Goal: Information Seeking & Learning: Find specific page/section

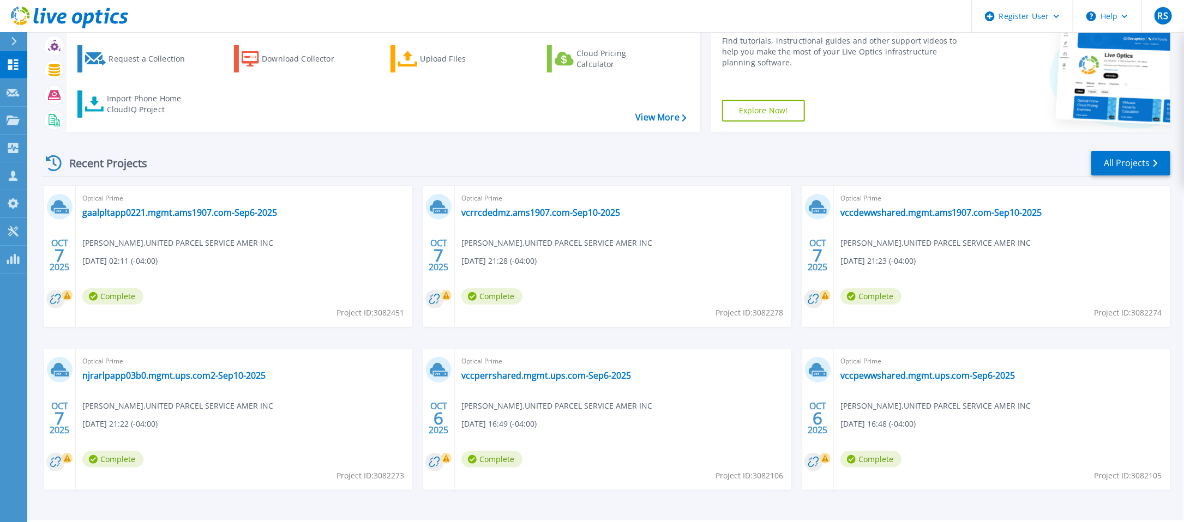
scroll to position [55, 0]
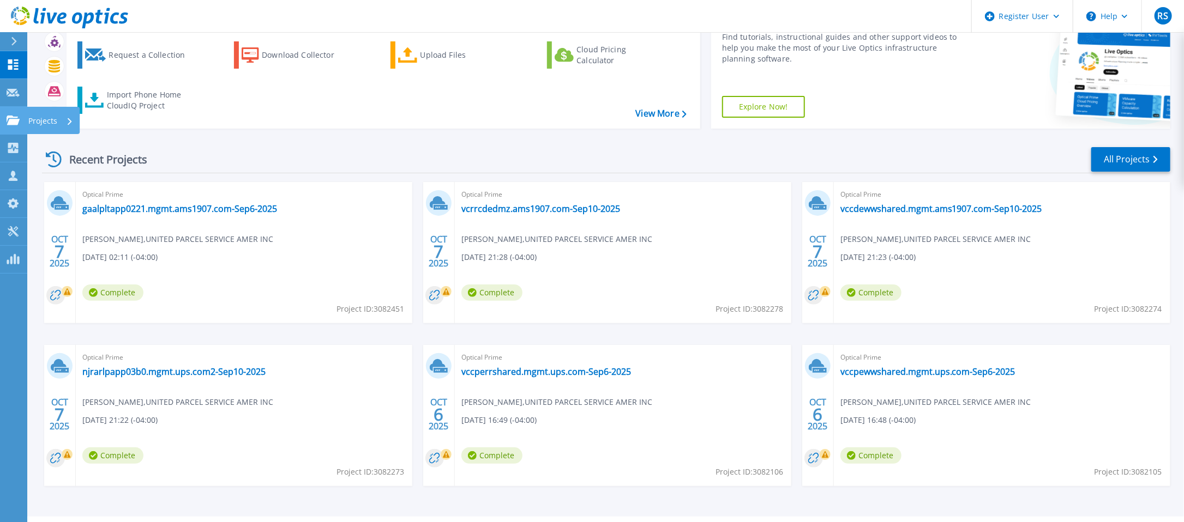
click at [53, 117] on p "Projects" at bounding box center [42, 121] width 29 height 28
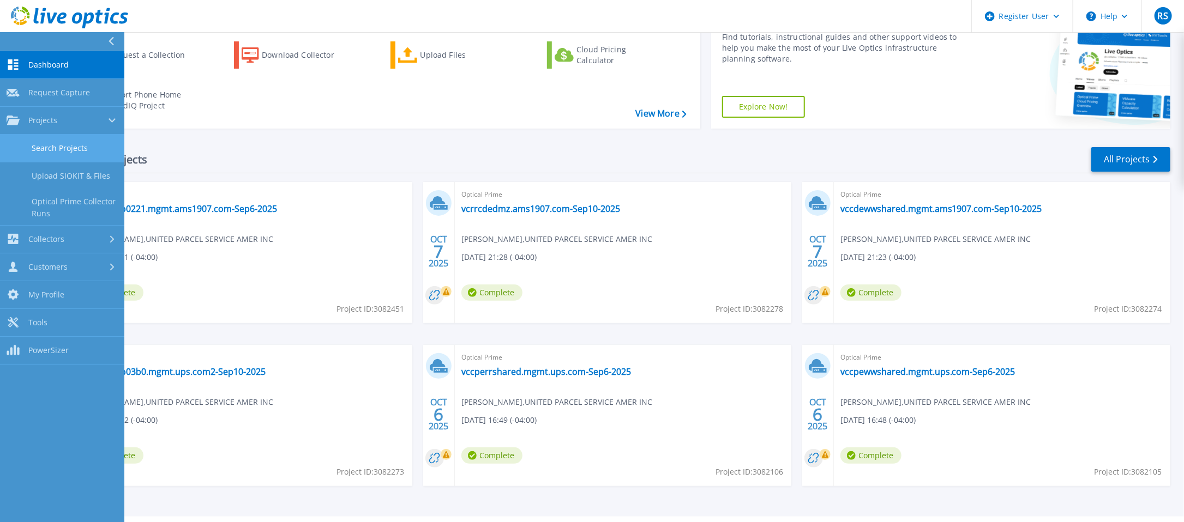
click at [88, 141] on link "Search Projects" at bounding box center [62, 149] width 124 height 28
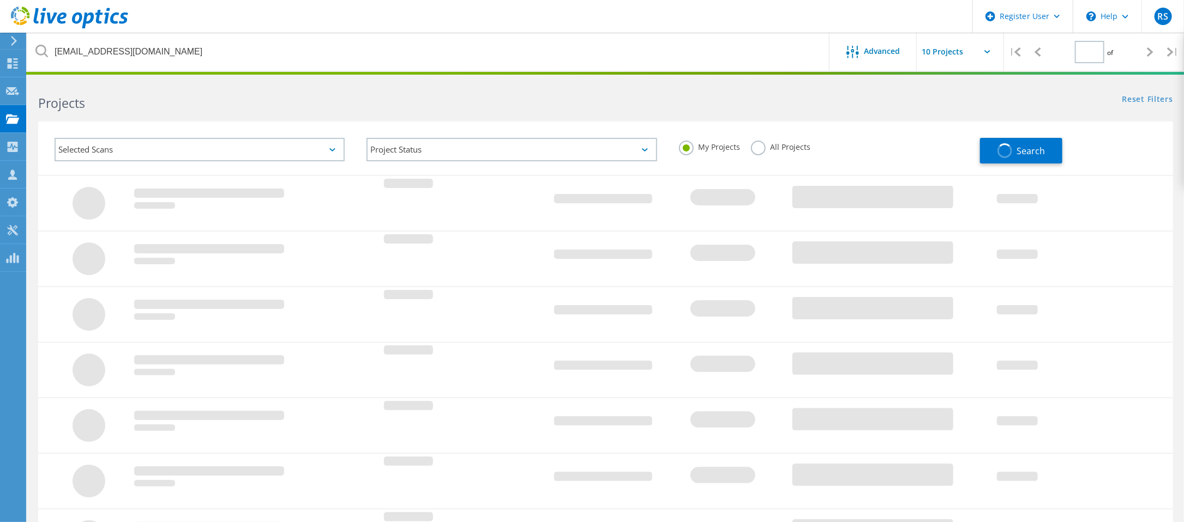
type input "1"
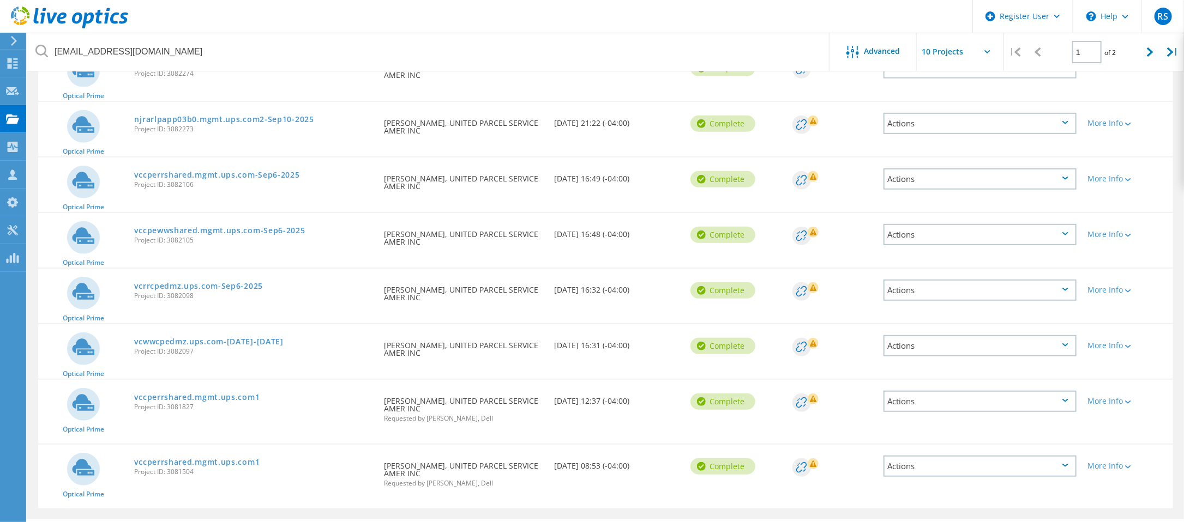
scroll to position [273, 0]
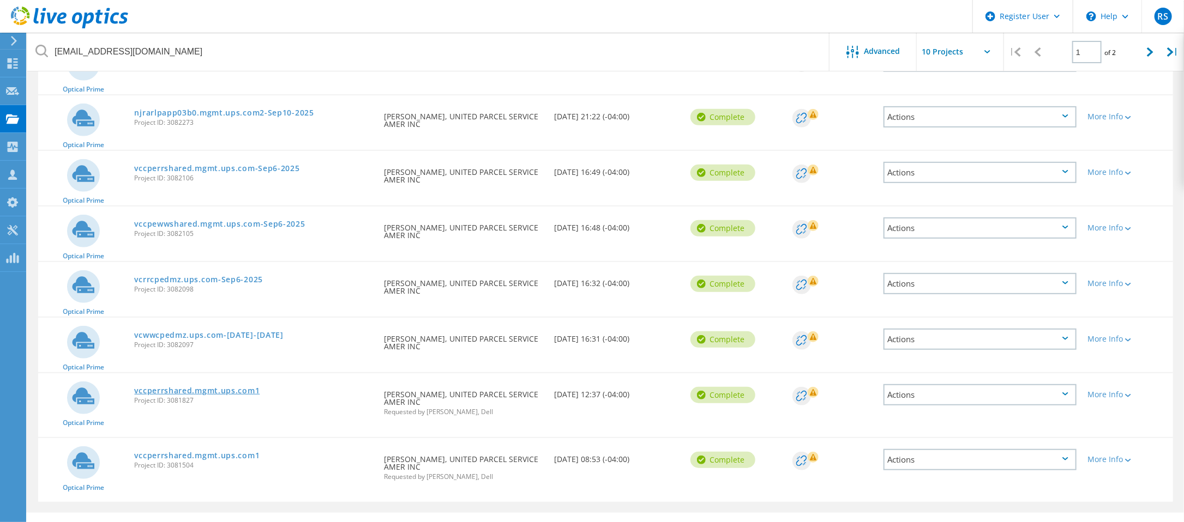
click at [212, 388] on link "vccperrshared.mgmt.ups.com1" at bounding box center [196, 391] width 125 height 8
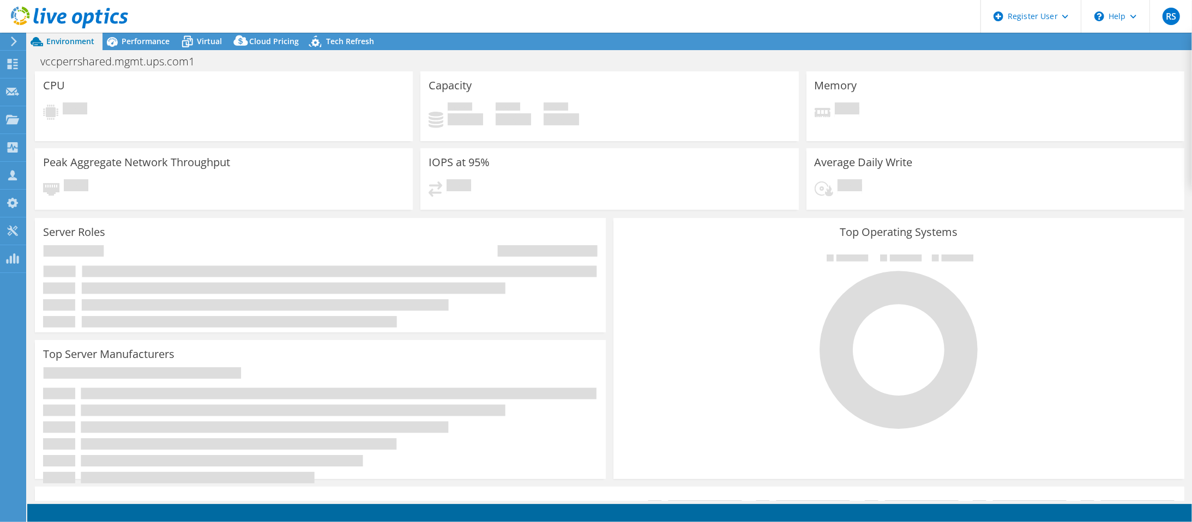
select select "USD"
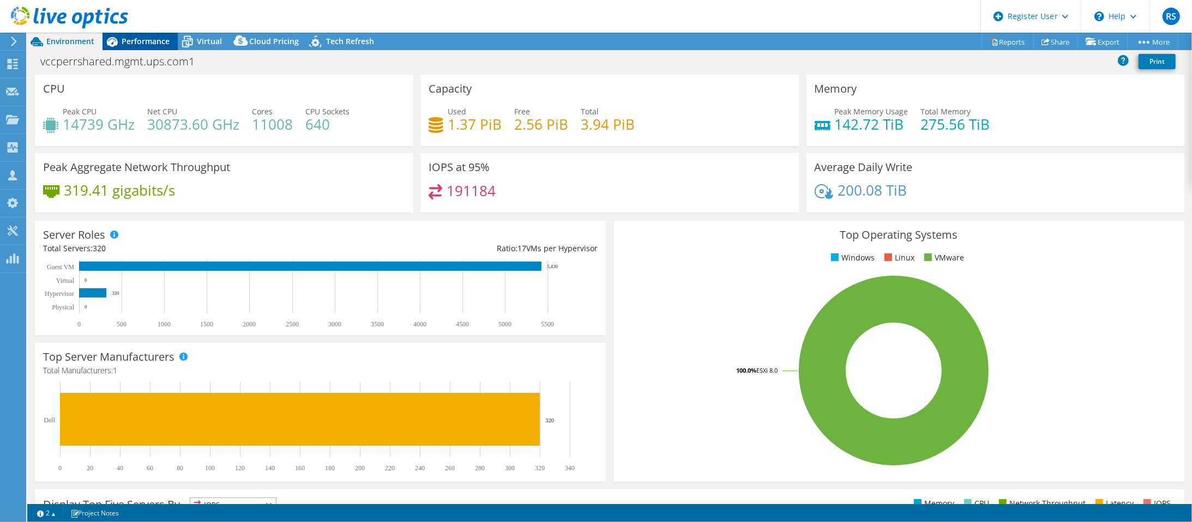
click at [154, 41] on span "Performance" at bounding box center [146, 41] width 48 height 10
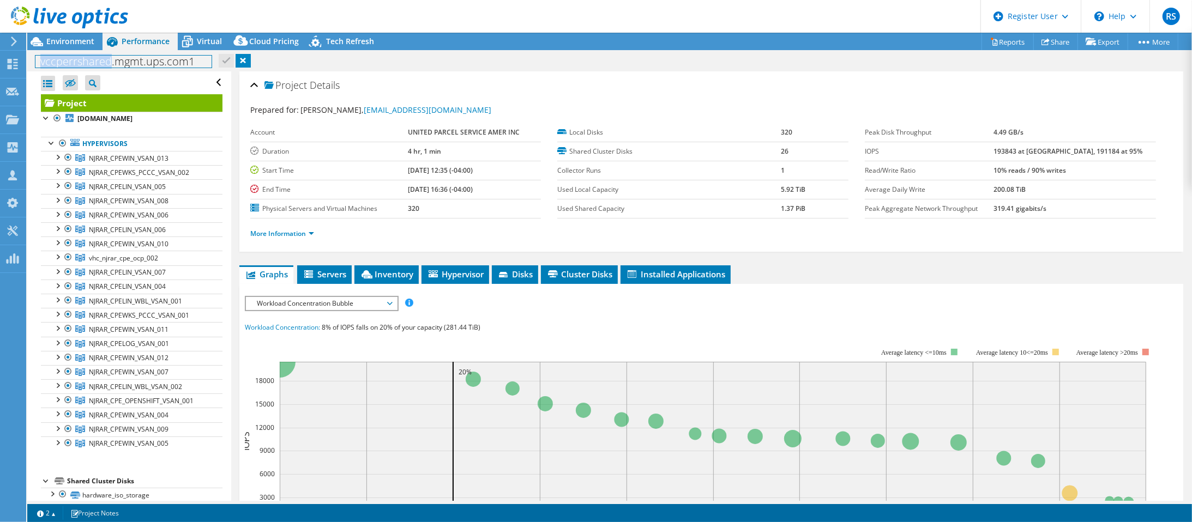
drag, startPoint x: 38, startPoint y: 61, endPoint x: 109, endPoint y: 61, distance: 70.9
click at [109, 61] on h1 "vccperrshared.mgmt.ups.com1" at bounding box center [123, 62] width 176 height 12
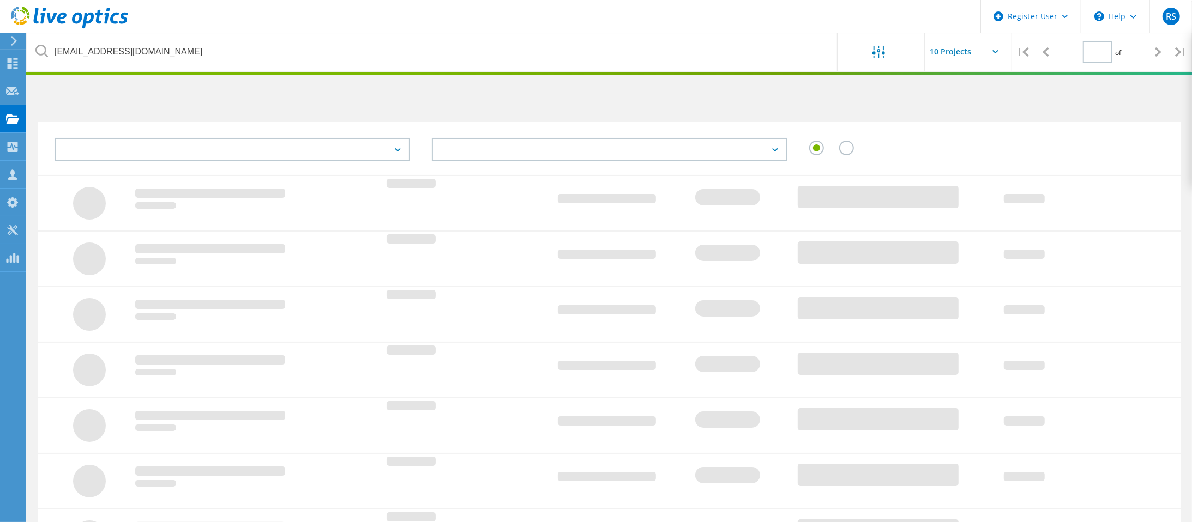
type input "1"
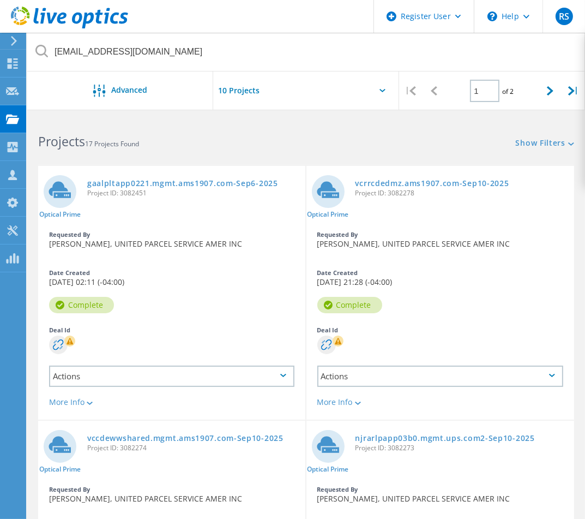
click at [376, 93] on div at bounding box center [306, 93] width 186 height 45
click at [378, 92] on div at bounding box center [306, 93] width 186 height 45
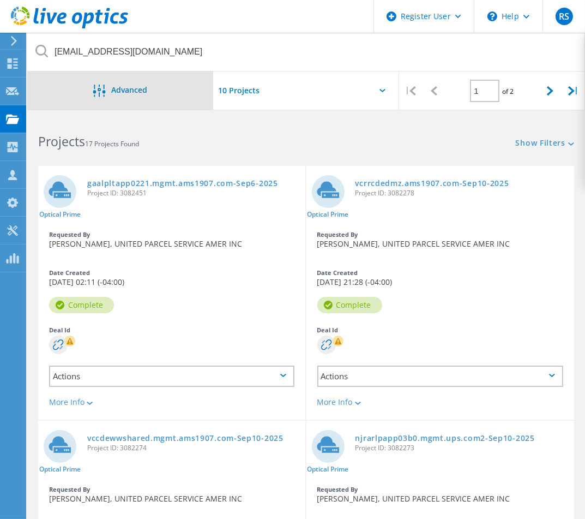
click at [152, 89] on div "Advanced" at bounding box center [120, 92] width 186 height 14
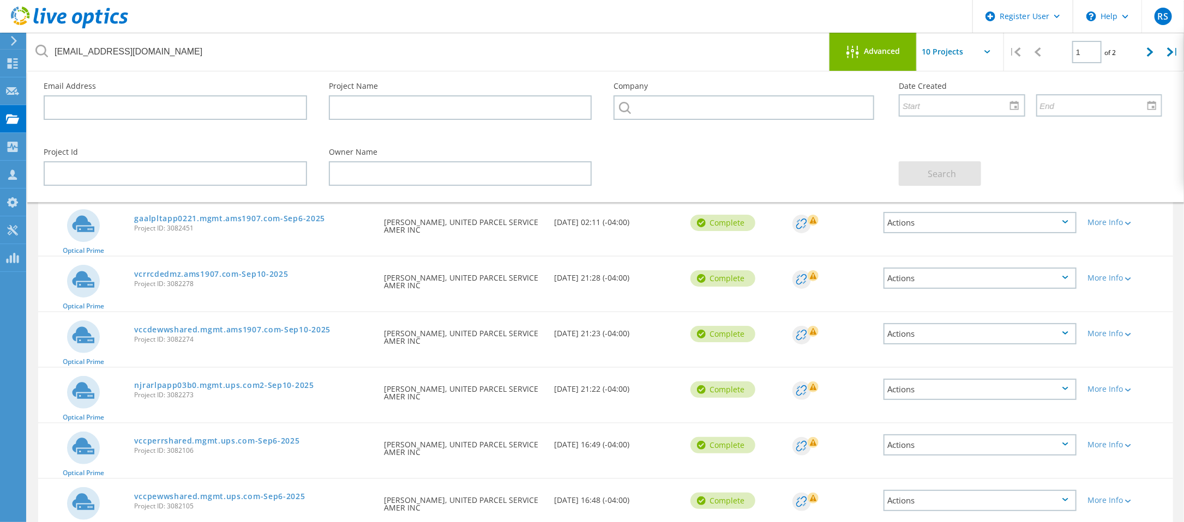
click at [827, 167] on div "Project Id Owner Name Search" at bounding box center [603, 166] width 1140 height 59
click at [987, 52] on icon at bounding box center [987, 51] width 6 height 3
click at [964, 50] on input "text" at bounding box center [971, 52] width 109 height 38
click at [938, 95] on div "Show 20 Projects" at bounding box center [971, 98] width 108 height 18
type input "Show 20 Projects"
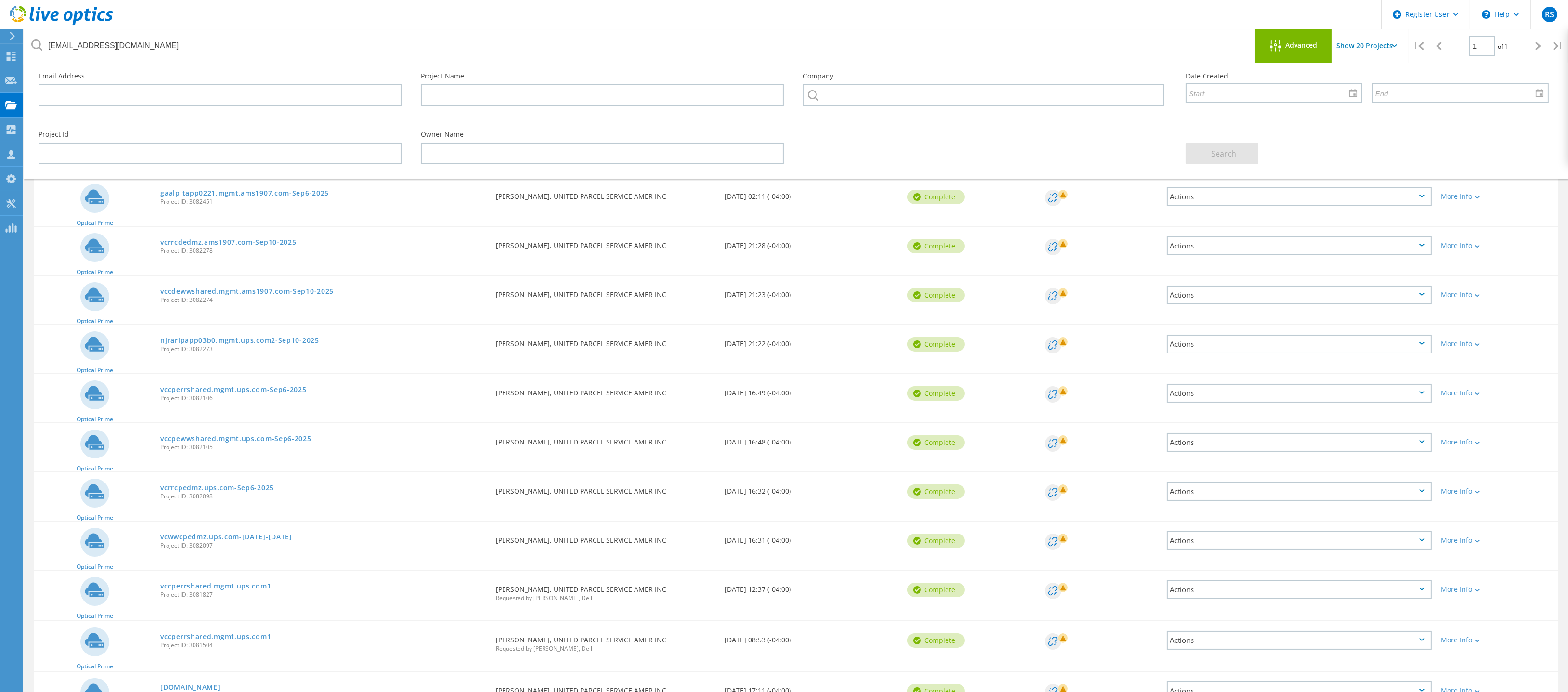
drag, startPoint x: 1003, startPoint y: 0, endPoint x: 852, endPoint y: 142, distance: 207.3
click at [852, 142] on div "Project Id Owner Name Search" at bounding box center [794, 147] width 1529 height 52
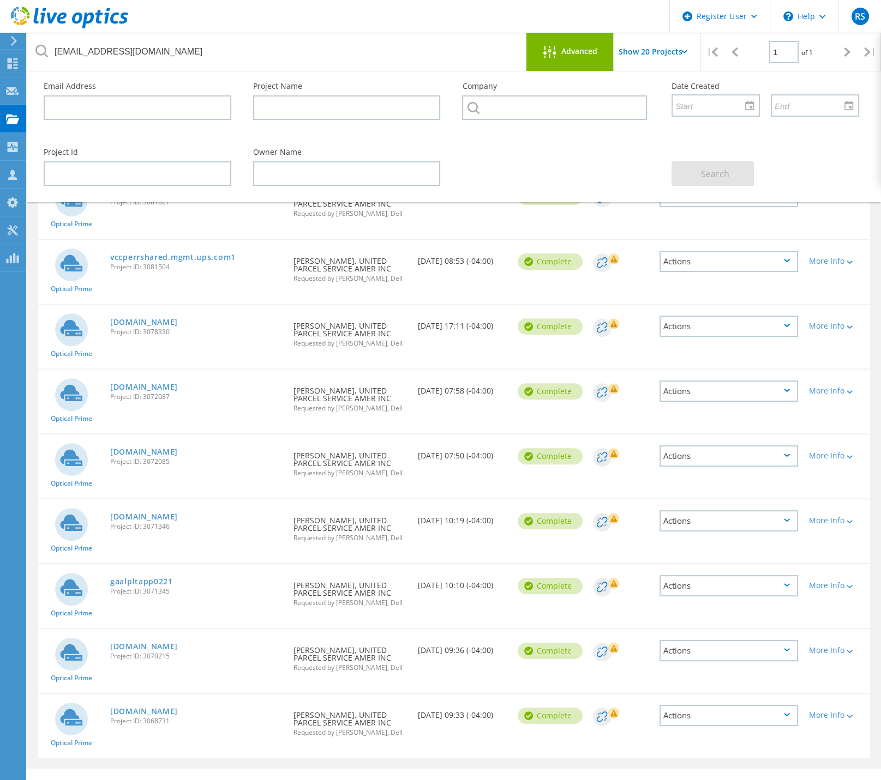
scroll to position [485, 0]
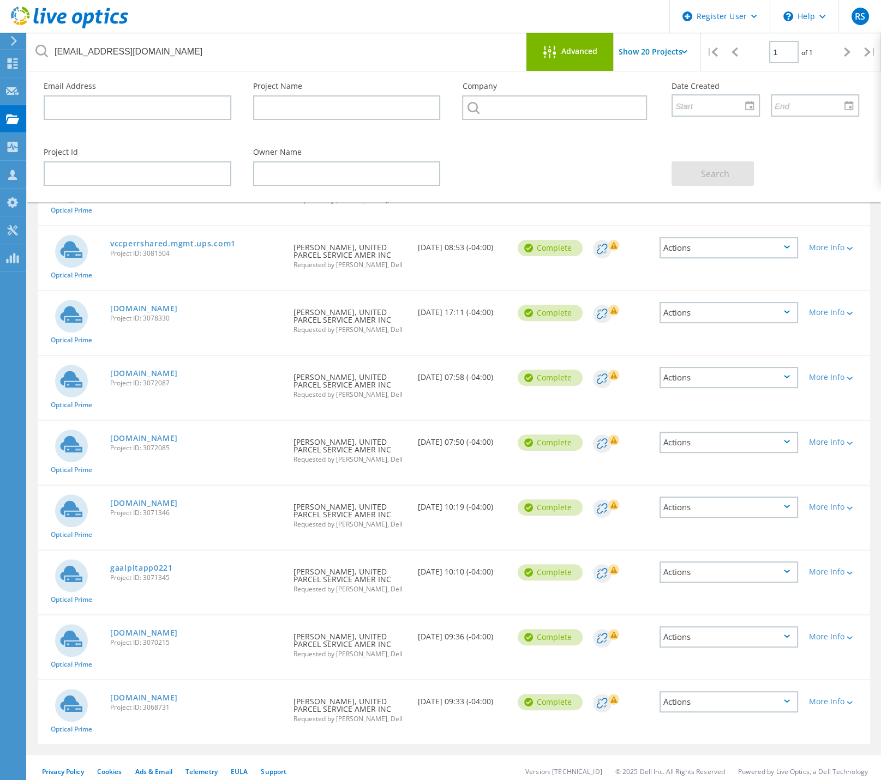
click at [101, 139] on div "Project Id" at bounding box center [137, 166] width 209 height 59
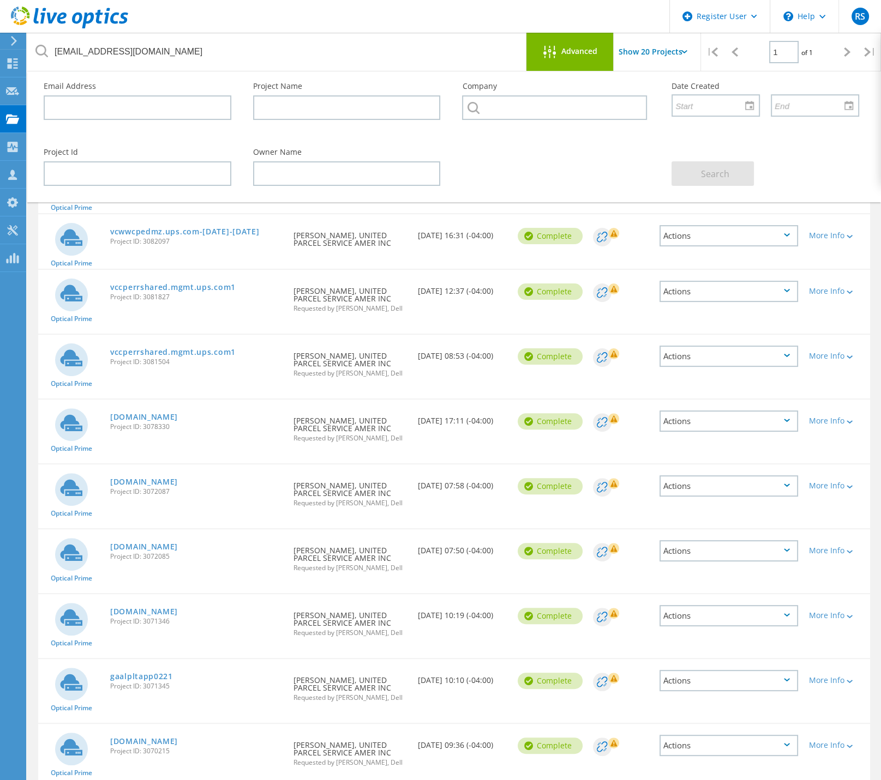
scroll to position [418, 0]
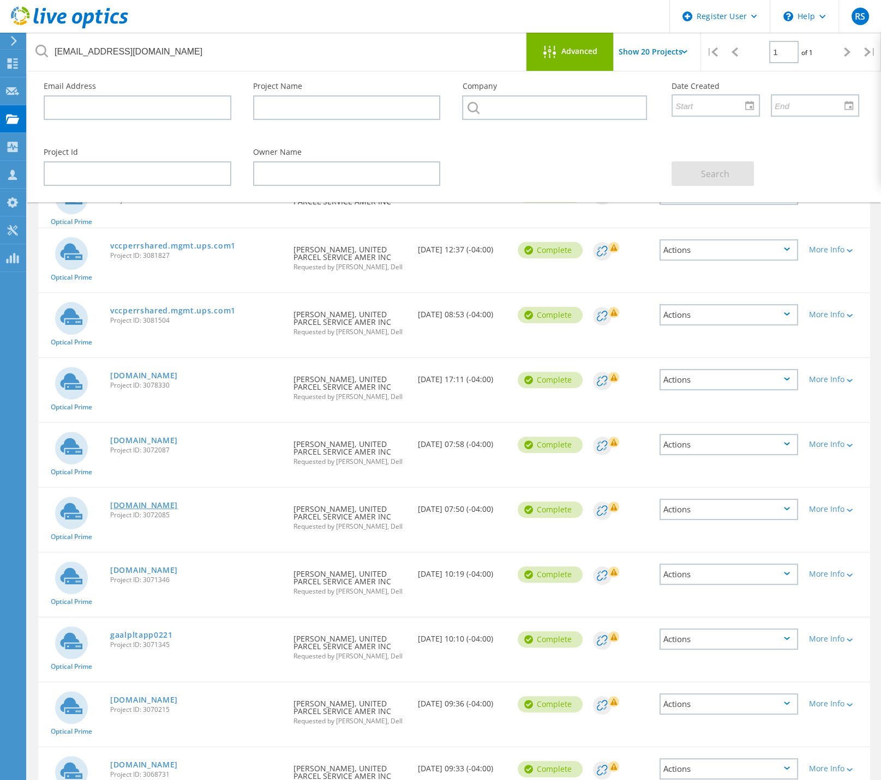
click at [165, 505] on link "[DOMAIN_NAME]" at bounding box center [144, 506] width 68 height 8
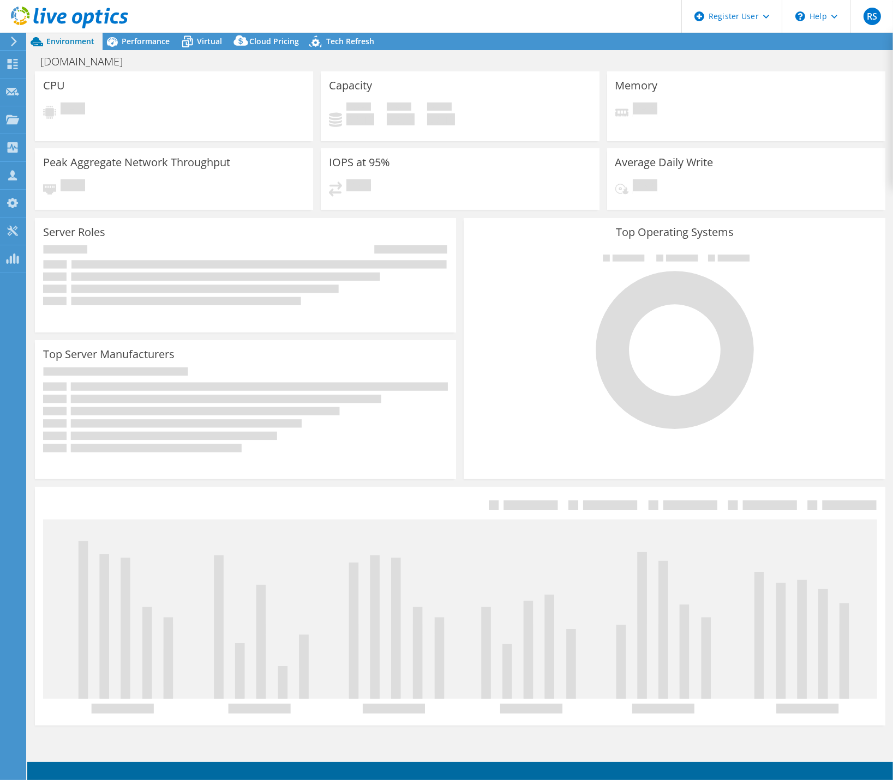
select select "USD"
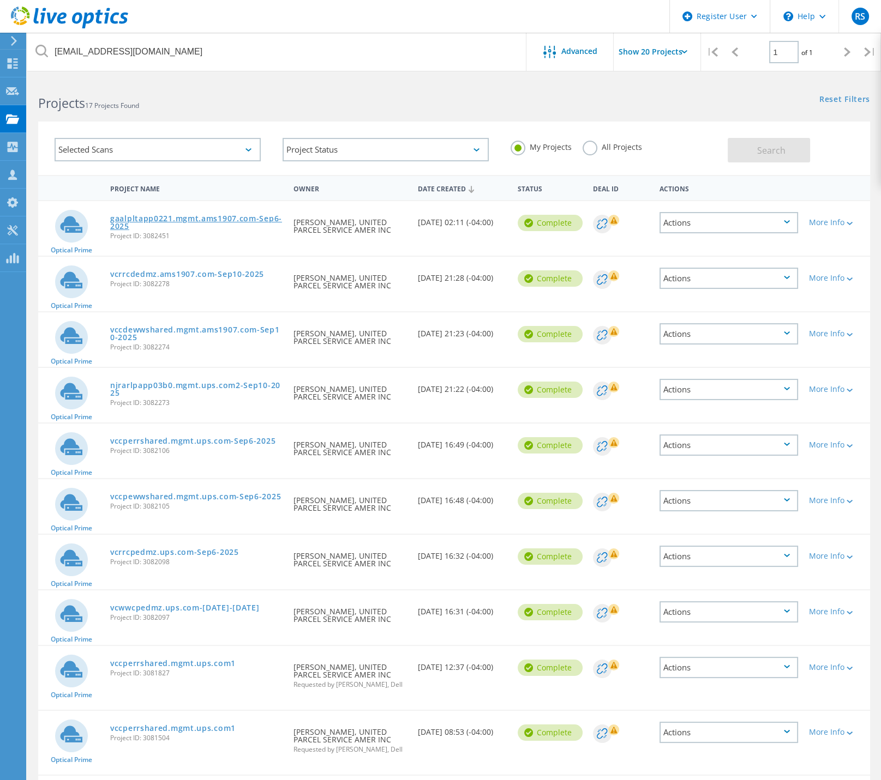
click at [146, 216] on link "gaalpltapp0221.mgmt.ams1907.com-Sep6-2025" at bounding box center [196, 222] width 172 height 15
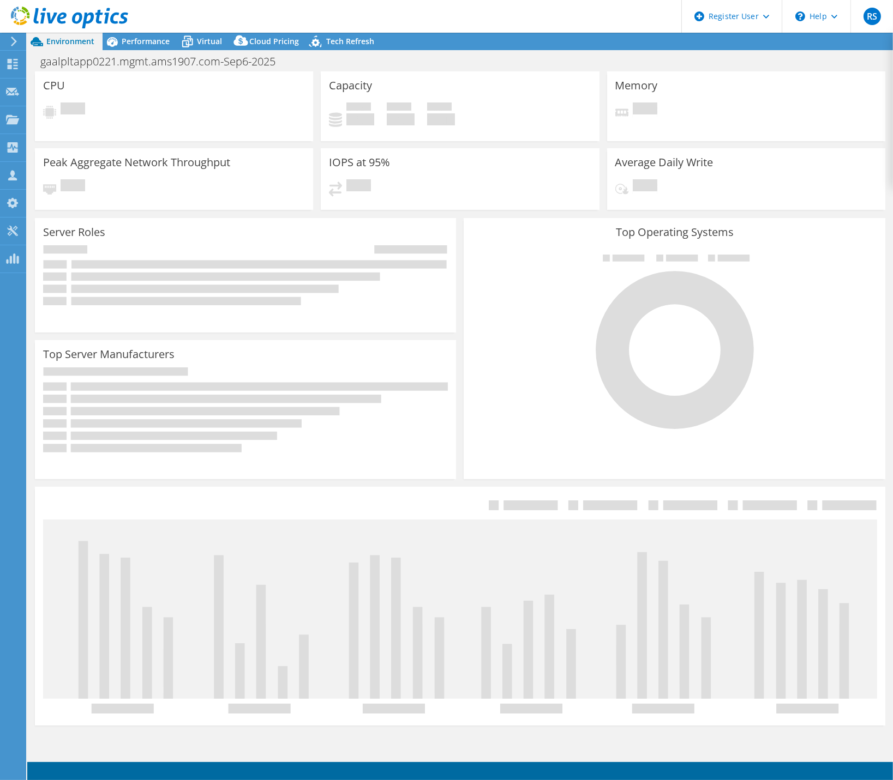
select select "USD"
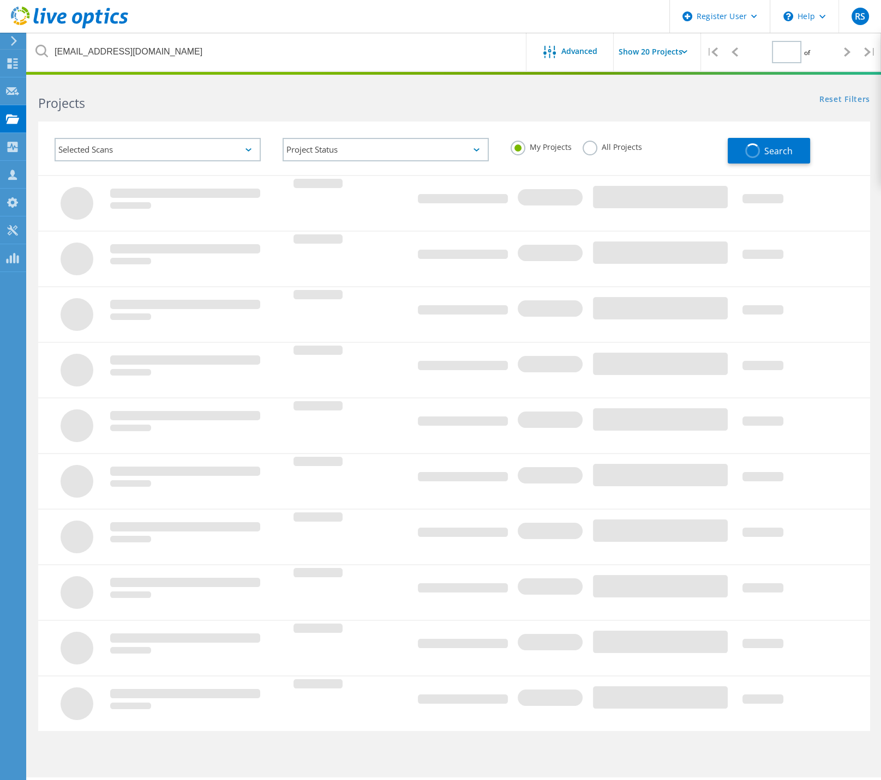
type input "1"
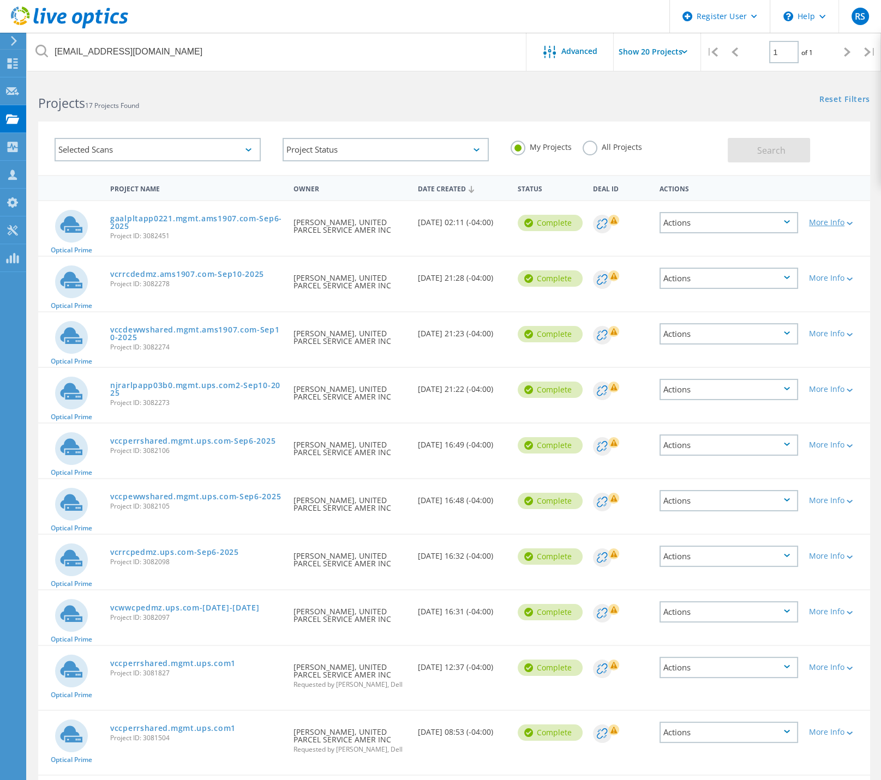
click at [820, 223] on div "More Info" at bounding box center [837, 223] width 56 height 8
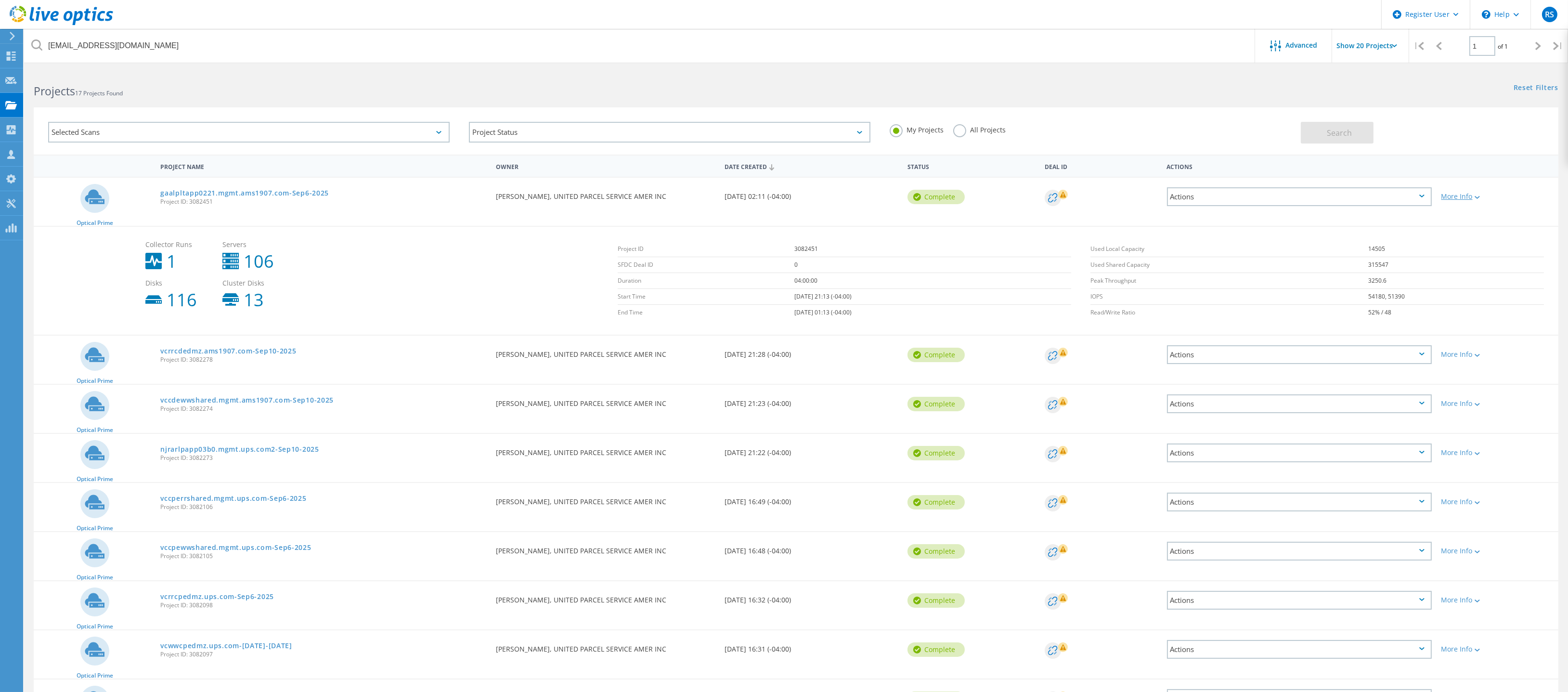
click at [788, 195] on div "More Info" at bounding box center [1497, 197] width 112 height 7
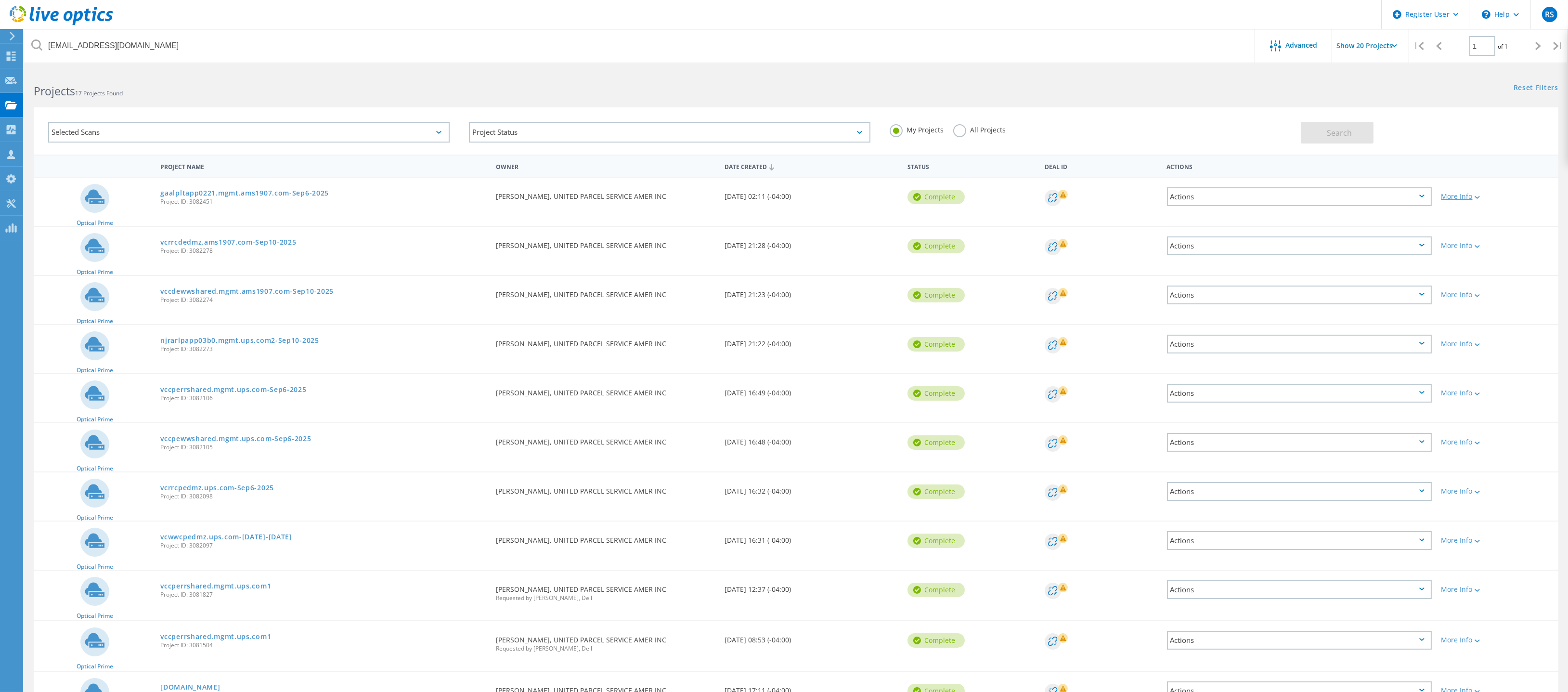
click at [788, 195] on div "More Info" at bounding box center [1497, 197] width 112 height 7
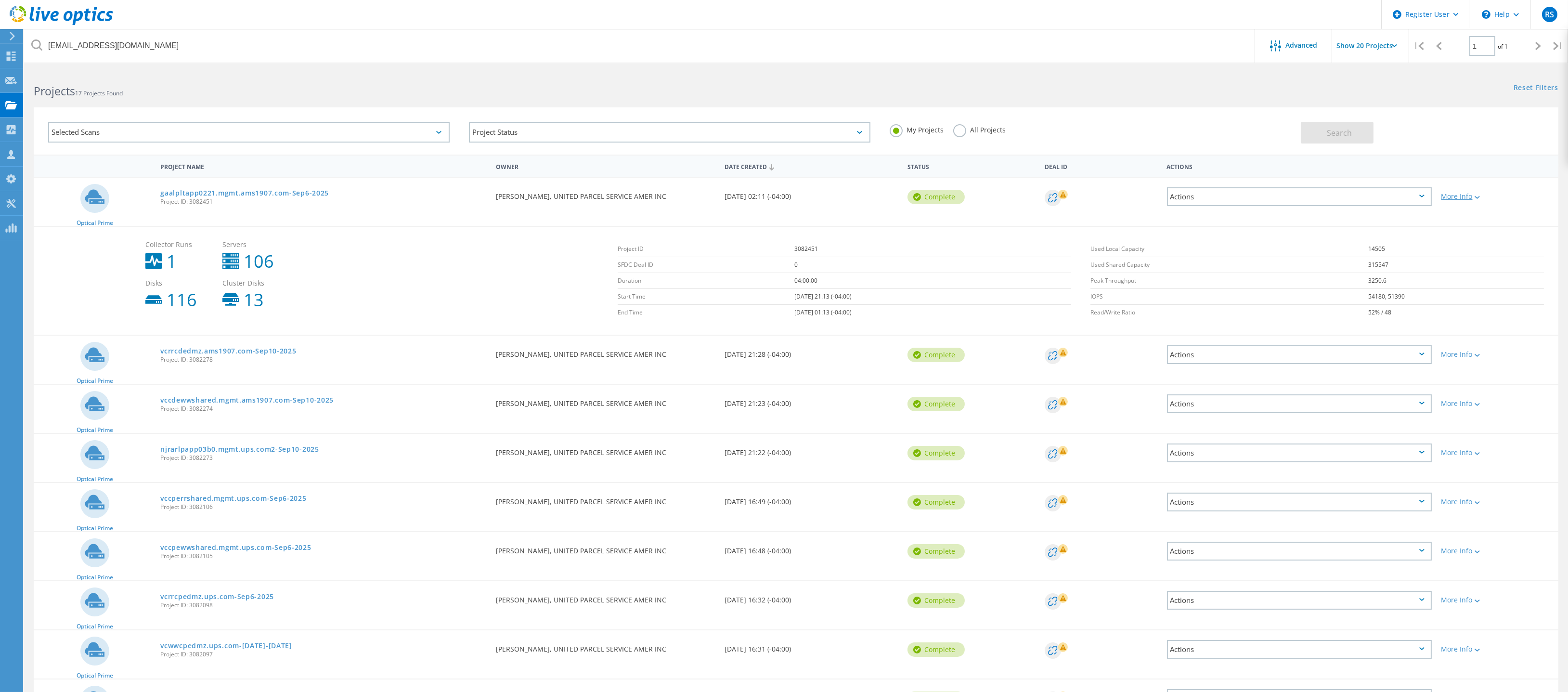
click at [788, 197] on div at bounding box center [1476, 197] width 7 height 6
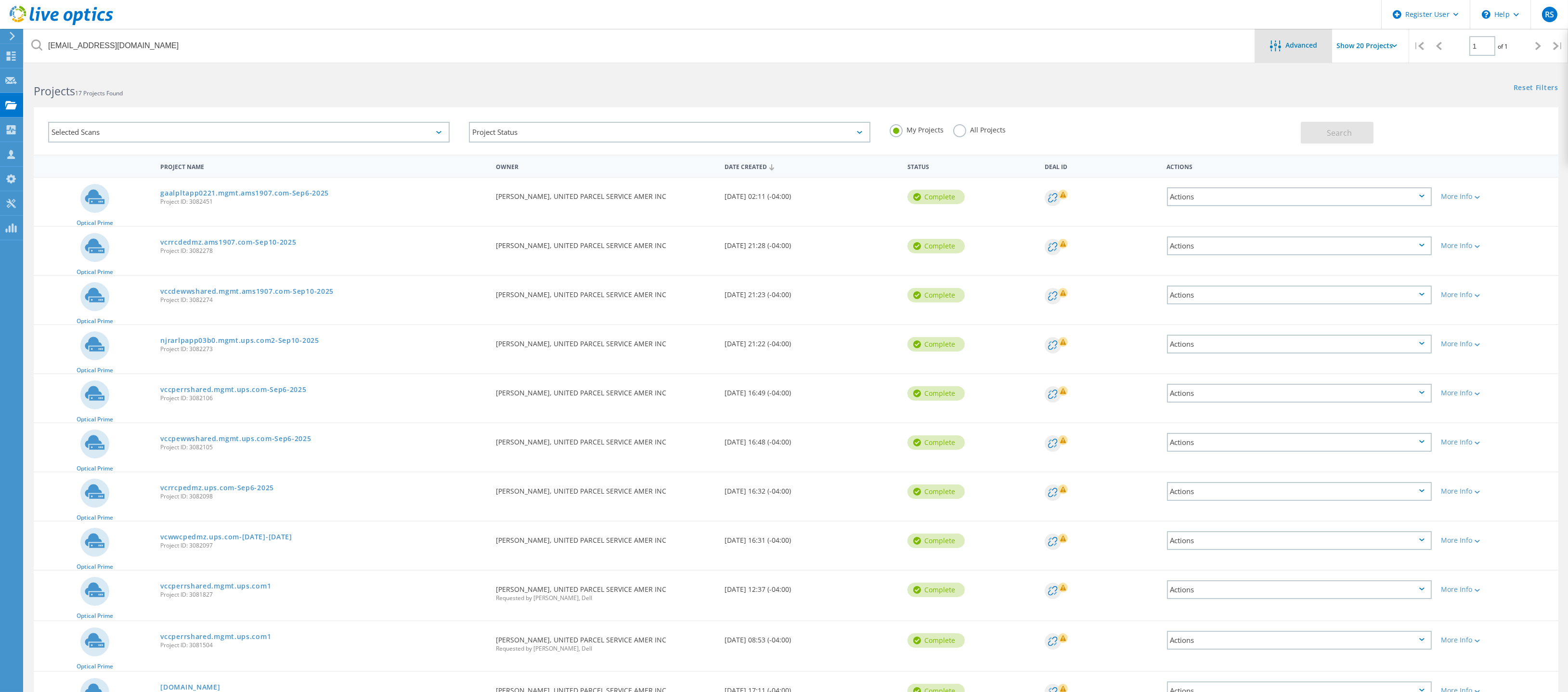
click at [788, 41] on span "Advanced" at bounding box center [1301, 45] width 32 height 7
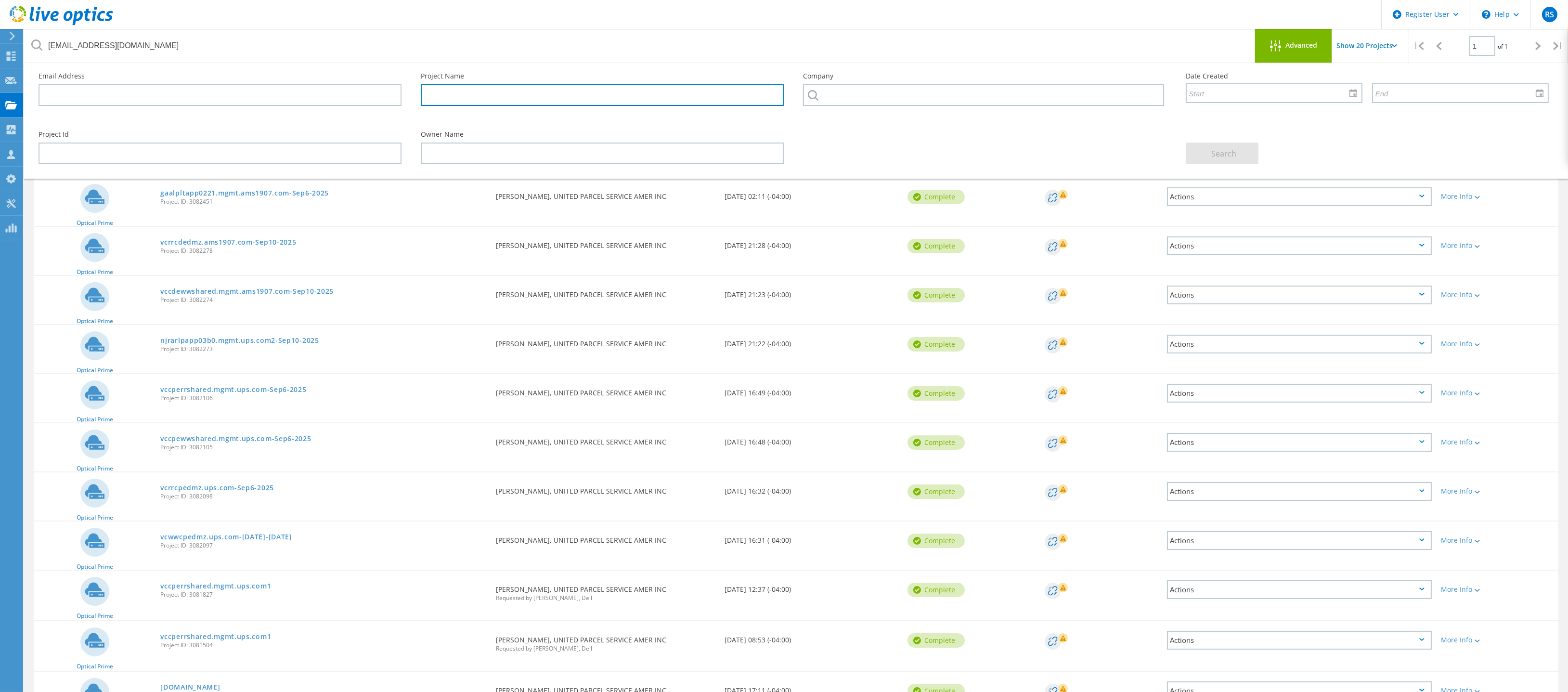
click at [450, 91] on input "text" at bounding box center [602, 94] width 363 height 22
paste input "gaalplpapp0460.mgmt.ups.com"
click at [788, 152] on span "Search" at bounding box center [1224, 154] width 25 height 11
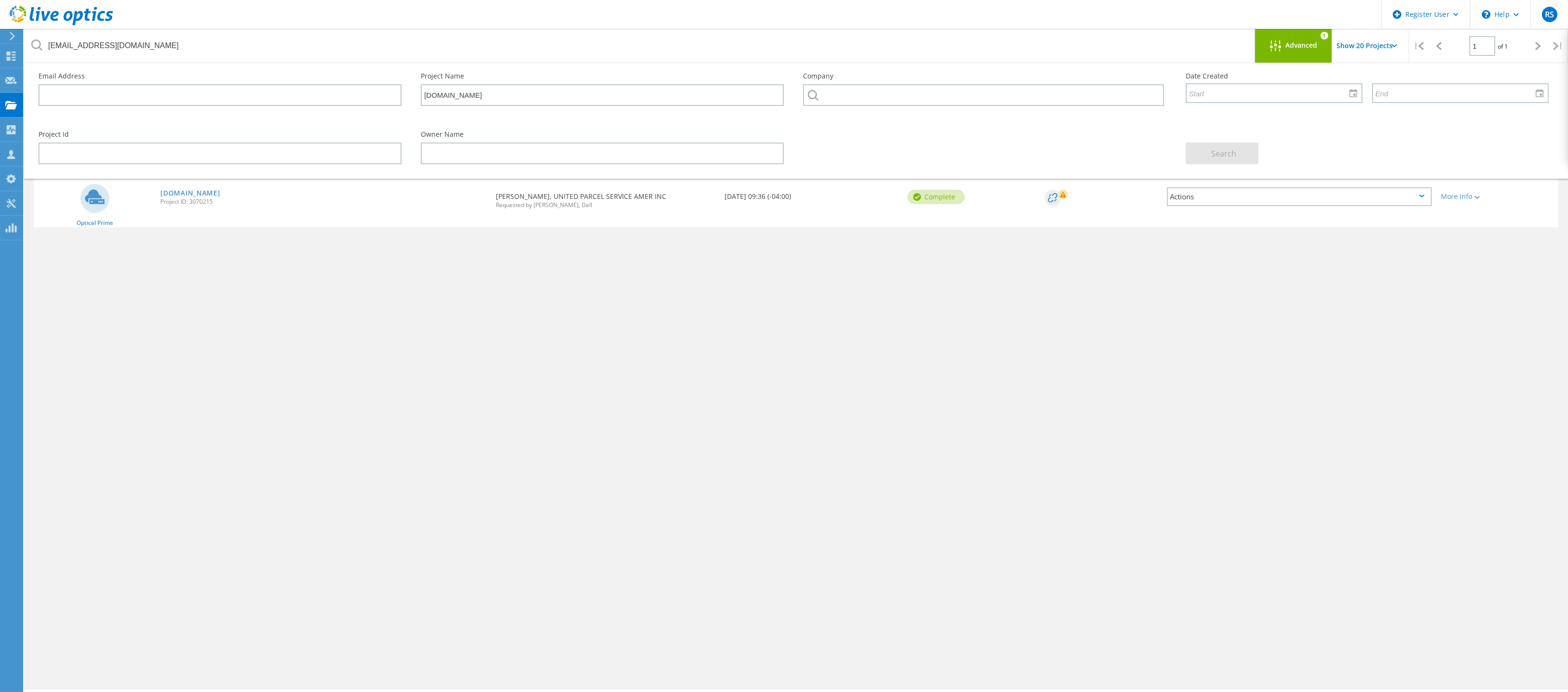
click at [635, 466] on div "vyalamanchili@ups.com Advanced 1 Show 20 Projects | 1 of 1 | Email Address Proj…" at bounding box center [795, 380] width 1544 height 620
drag, startPoint x: 219, startPoint y: 203, endPoint x: 190, endPoint y: 207, distance: 29.3
click at [190, 207] on div "gaalplpapp0460.mgmt.ups.com Project ID: 3070215" at bounding box center [323, 195] width 335 height 36
copy span "3070215"
drag, startPoint x: 530, startPoint y: 100, endPoint x: 390, endPoint y: 94, distance: 140.1
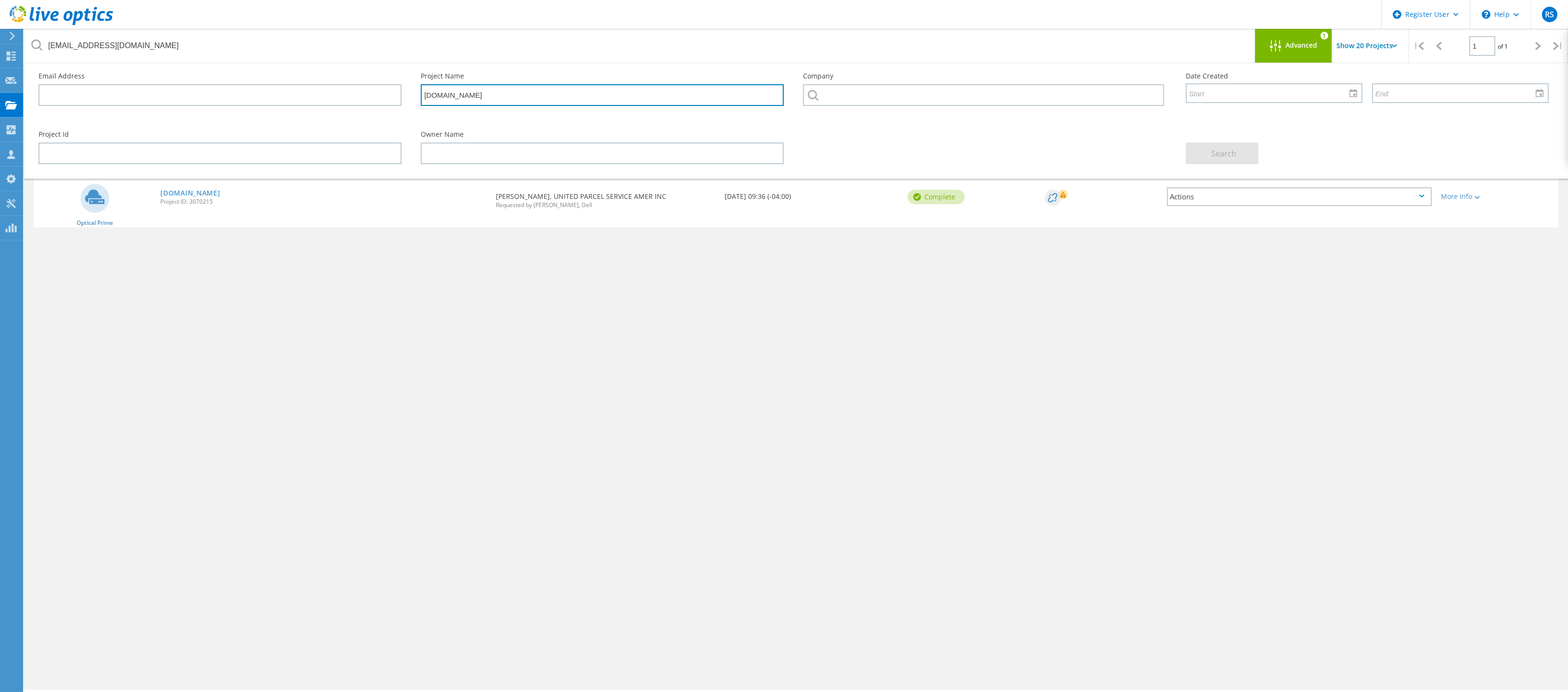
click at [390, 94] on div "Email Address Project Name gaalplpapp0460.mgmt.ups.com Company Date Created" at bounding box center [794, 92] width 1529 height 58
paste input "tapp0221"
type input "gaalpltapp0221"
click at [788, 150] on span "Search" at bounding box center [1224, 154] width 25 height 11
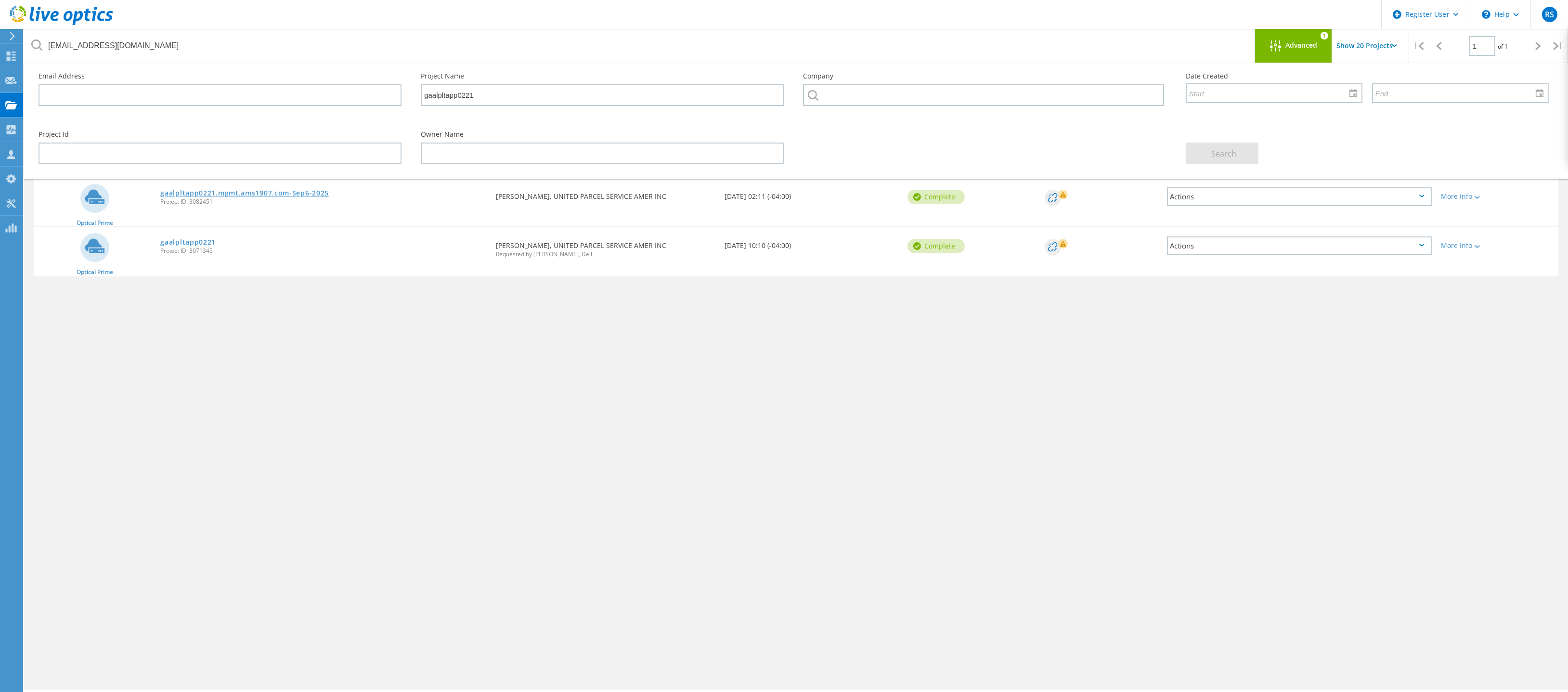
click at [237, 190] on link "gaalpltapp0221.mgmt.ams1907.com-Sep6-2025" at bounding box center [245, 193] width 169 height 7
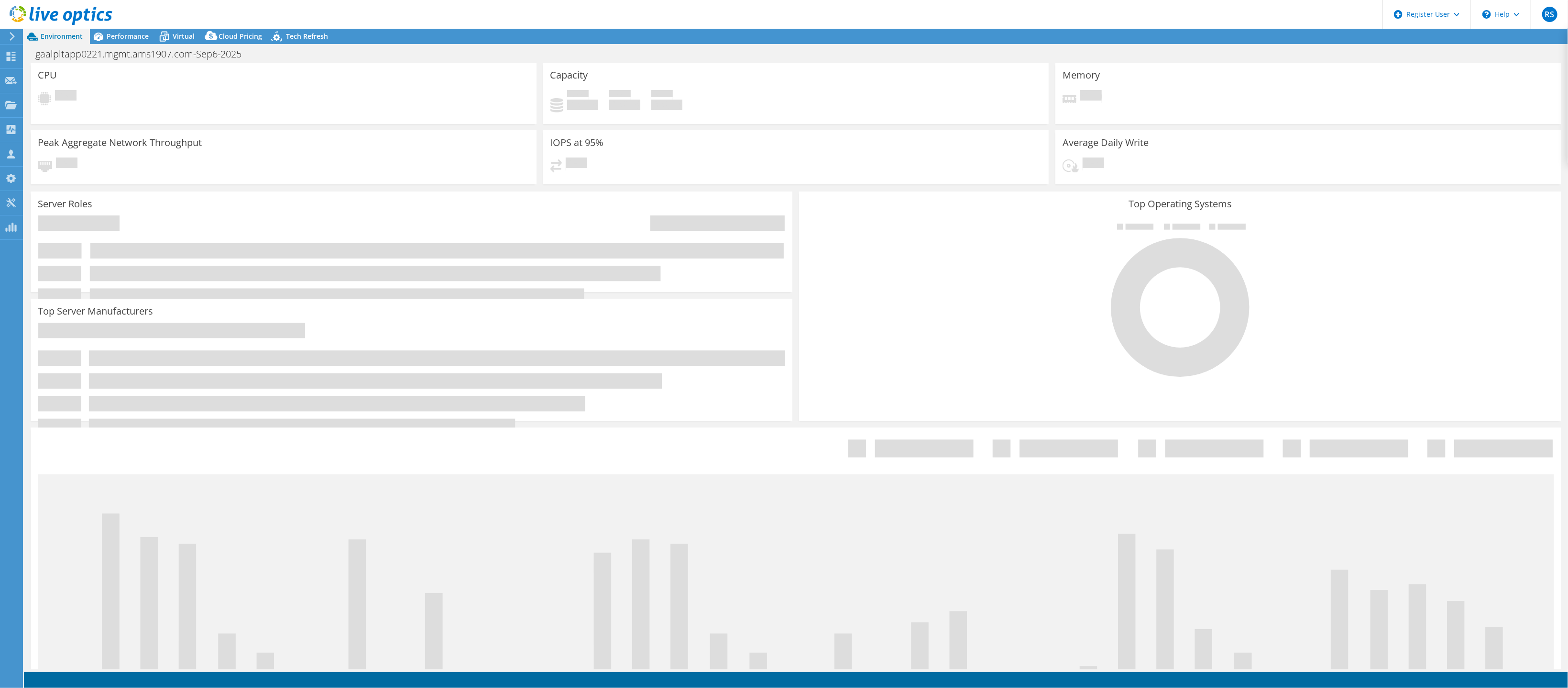
select select "USD"
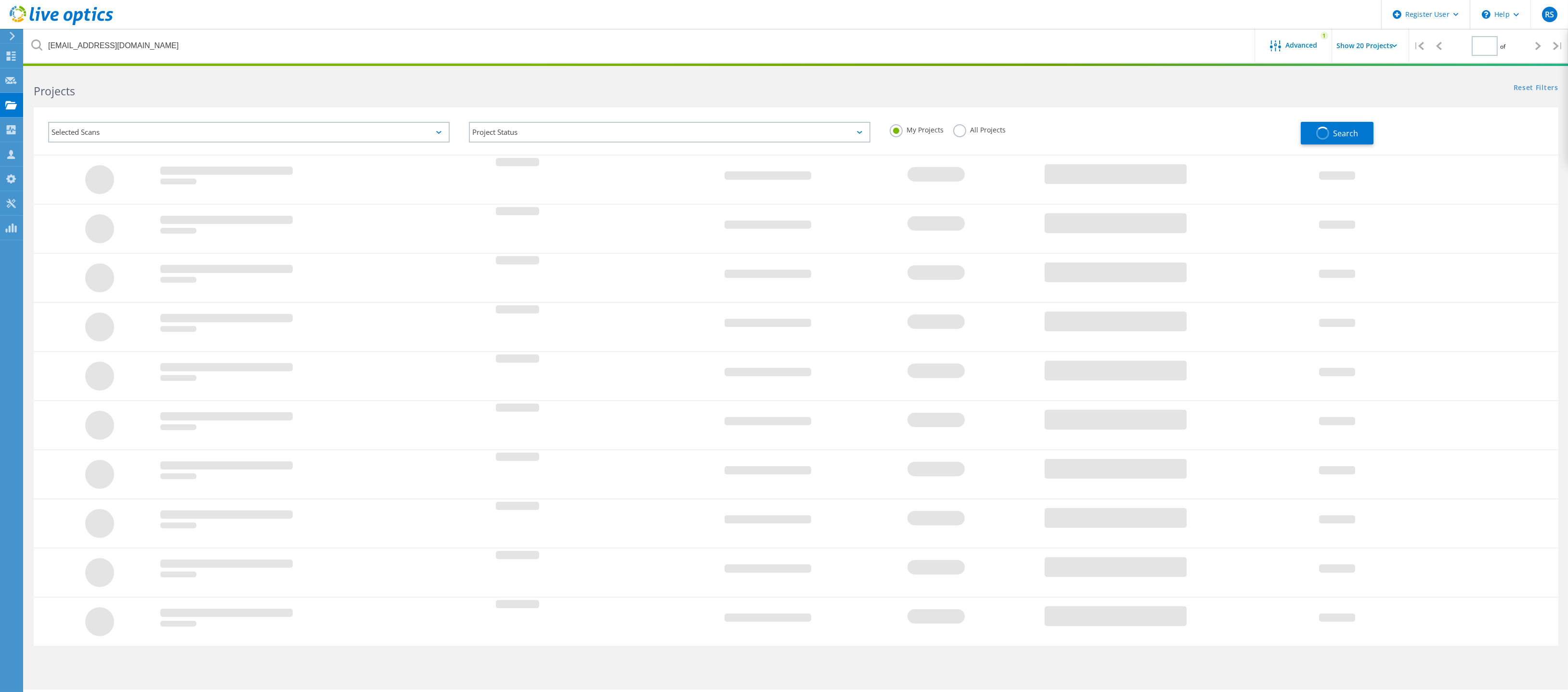
type input "1"
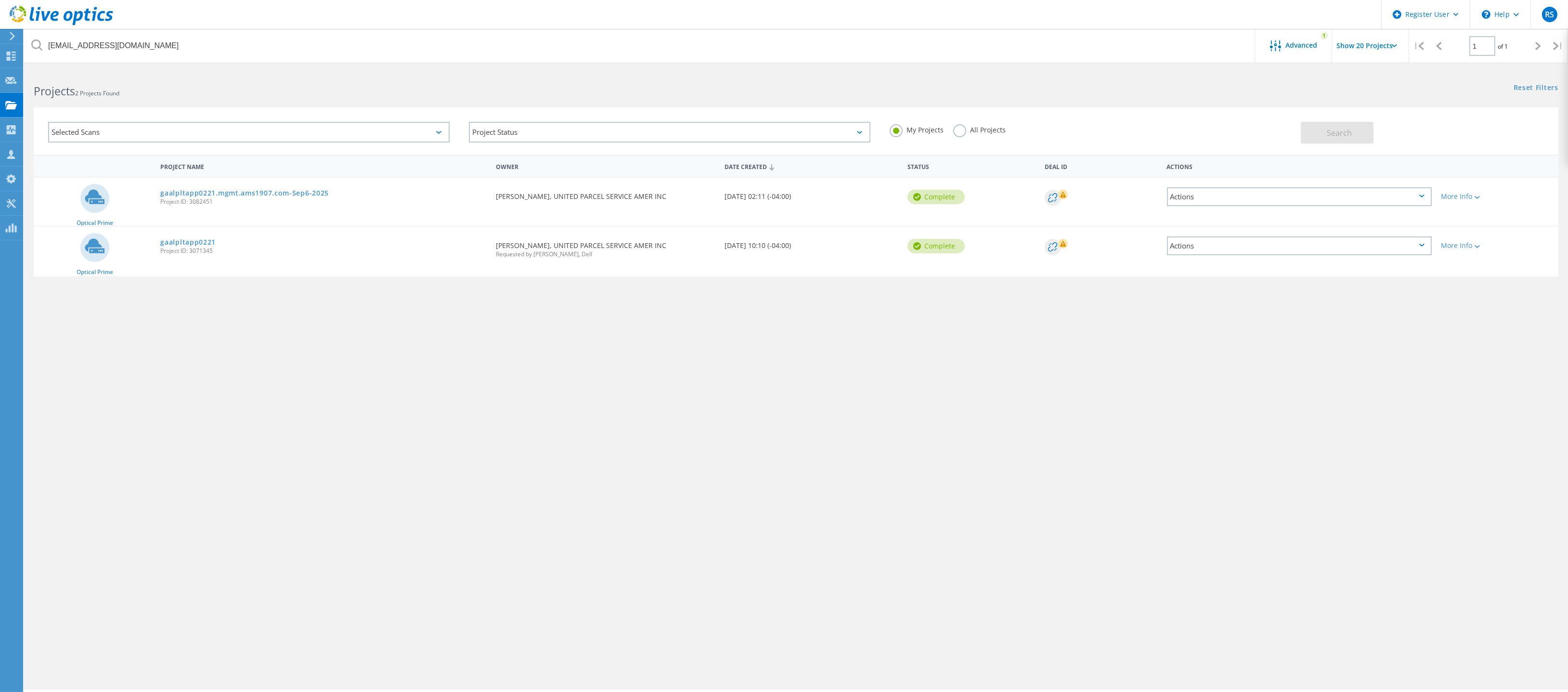
drag, startPoint x: 217, startPoint y: 206, endPoint x: 190, endPoint y: 204, distance: 27.1
click at [190, 204] on div "gaalpltapp0221.mgmt.ams1907.com-Sep6-2025 Project ID: 3082451" at bounding box center [323, 195] width 335 height 36
copy span "3082451"
click at [1313, 80] on div "Reset Filters Show Filters" at bounding box center [1181, 79] width 772 height 18
click at [1316, 41] on span "Advanced" at bounding box center [1301, 45] width 32 height 7
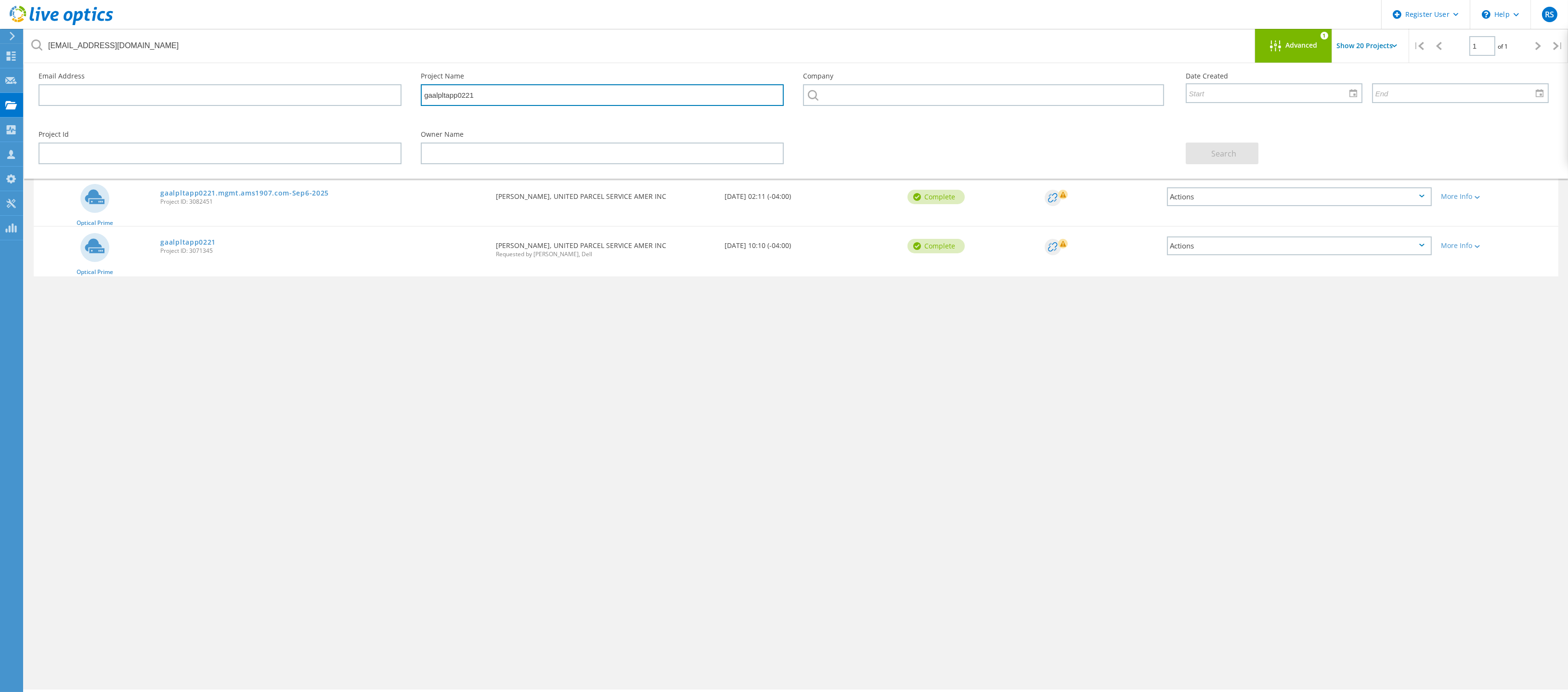
drag, startPoint x: 474, startPoint y: 91, endPoint x: 369, endPoint y: 104, distance: 105.8
click at [369, 104] on div "Email Address Project Name gaalpltapp0221 Company Date Created" at bounding box center [794, 92] width 1529 height 58
paste input "njrarlpapp03b0"
click at [1218, 157] on span "Search" at bounding box center [1224, 154] width 25 height 11
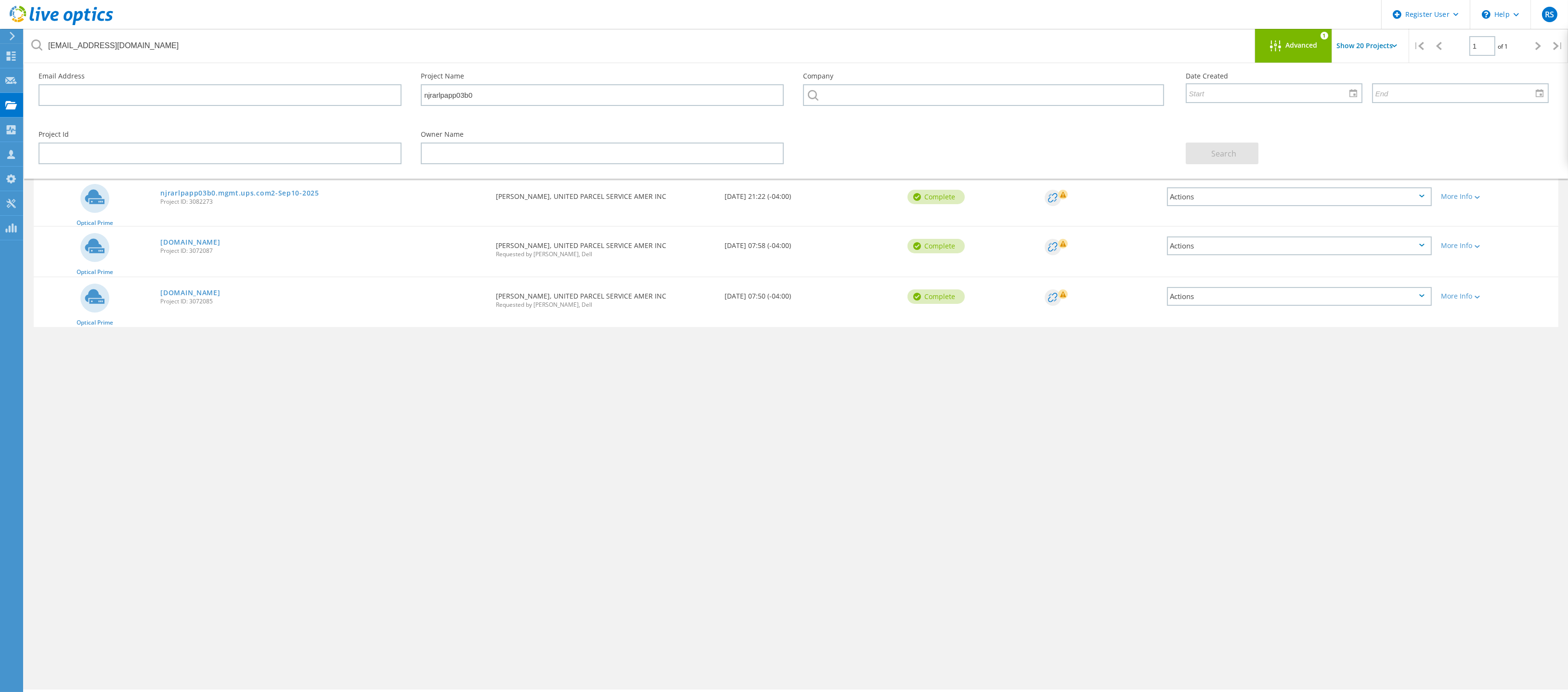
click at [405, 357] on div "Project Name Owner Date Created Status Deal Id Actions Optical Prime njrarlpapp…" at bounding box center [795, 280] width 1525 height 251
drag, startPoint x: 211, startPoint y: 204, endPoint x: 189, endPoint y: 205, distance: 22.0
click at [189, 205] on span "Project ID: 3082273" at bounding box center [323, 201] width 326 height 6
copy span "3082273"
drag, startPoint x: 487, startPoint y: 94, endPoint x: 361, endPoint y: 97, distance: 126.0
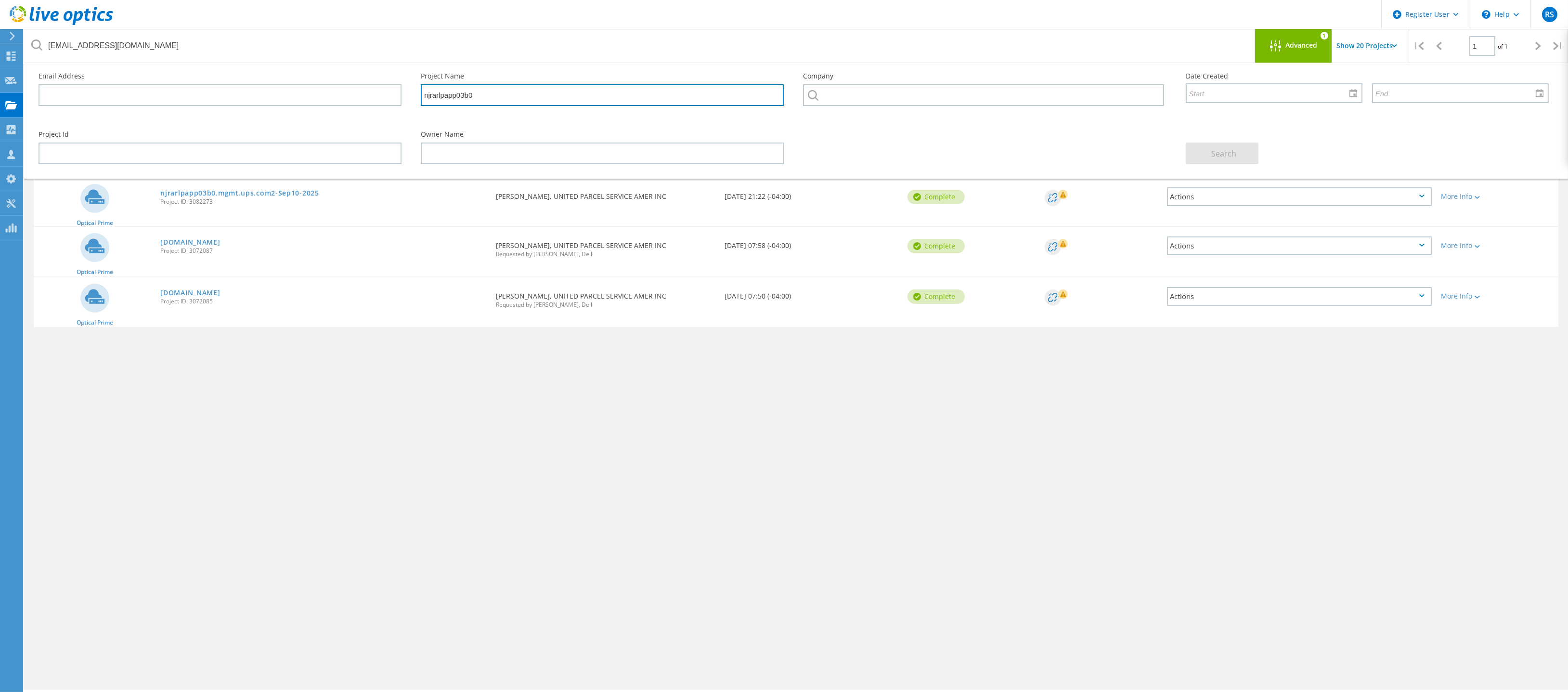
click at [361, 97] on div "Email Address Project Name njrarlpapp03b0 Company Date Created" at bounding box center [794, 92] width 1529 height 58
paste input "tapp0379"
click at [1224, 157] on span "Search" at bounding box center [1224, 154] width 25 height 11
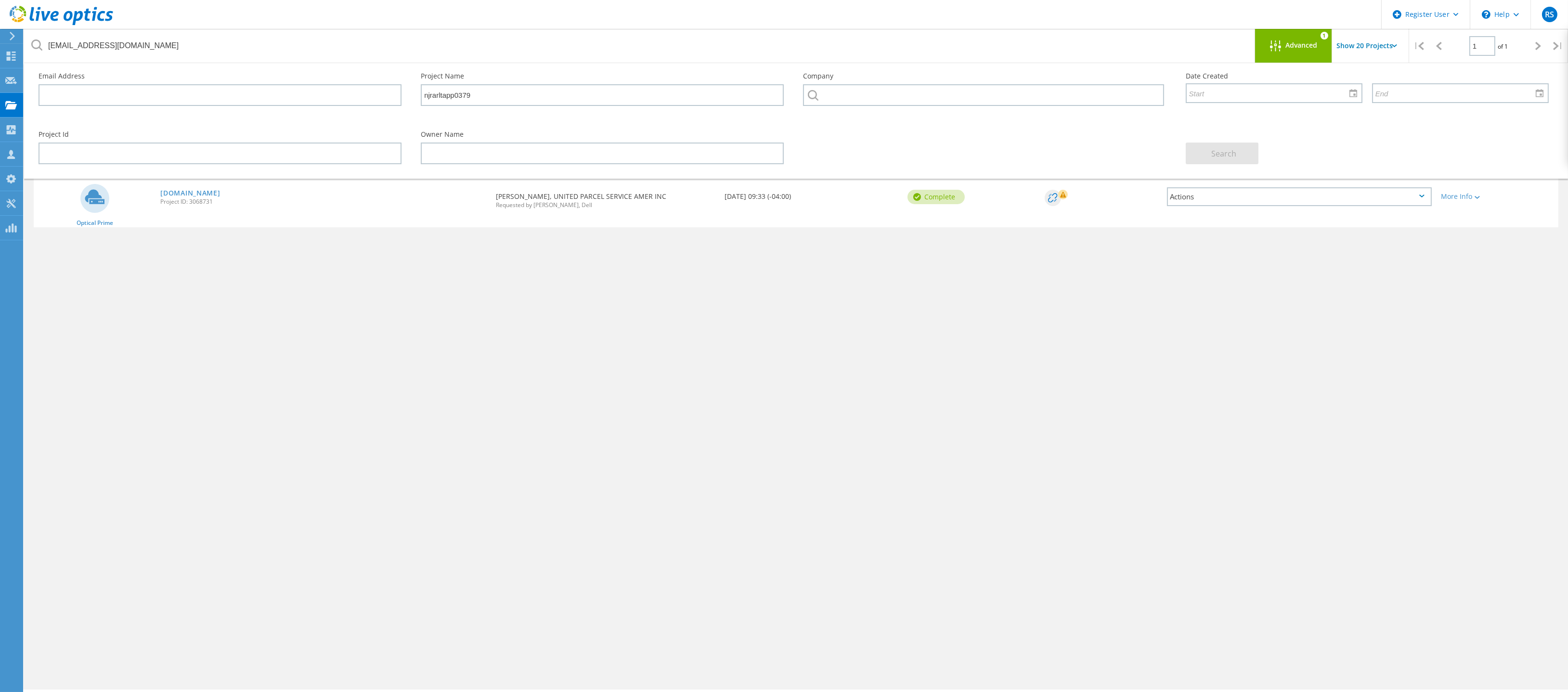
drag, startPoint x: 215, startPoint y: 202, endPoint x: 189, endPoint y: 209, distance: 26.9
click at [189, 209] on div "njrarltapp0379.mgmt.ams1907.com Project ID: 3068731" at bounding box center [323, 195] width 335 height 36
copy span "3068731"
drag, startPoint x: 476, startPoint y: 104, endPoint x: 411, endPoint y: 96, distance: 65.5
click at [411, 96] on div "Project Name njrarltapp0379" at bounding box center [602, 88] width 382 height 52
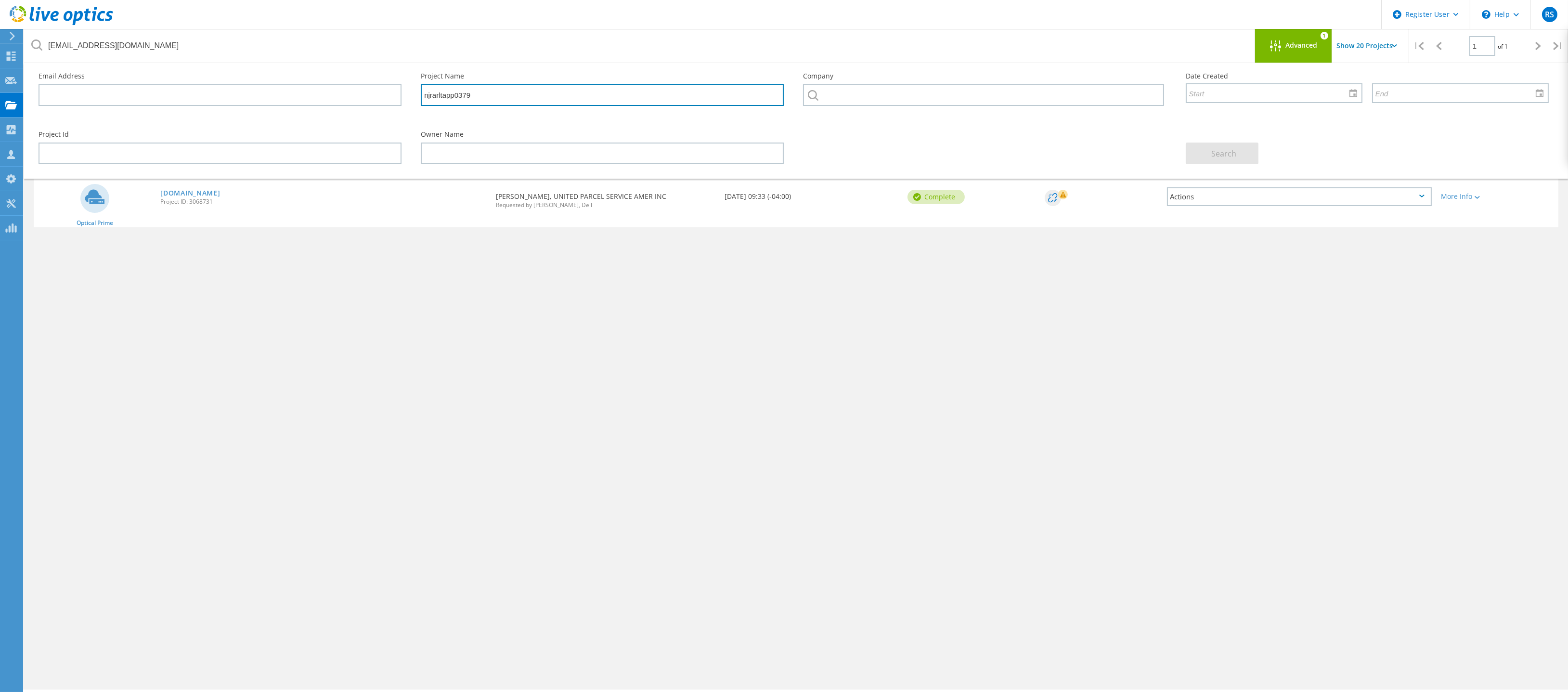
paste input "vccderrshared"
click at [1211, 162] on button "Search" at bounding box center [1222, 153] width 72 height 22
drag, startPoint x: 215, startPoint y: 203, endPoint x: 189, endPoint y: 201, distance: 26.1
click at [189, 201] on span "Project ID: 3078330" at bounding box center [323, 201] width 326 height 6
copy span "3078330"
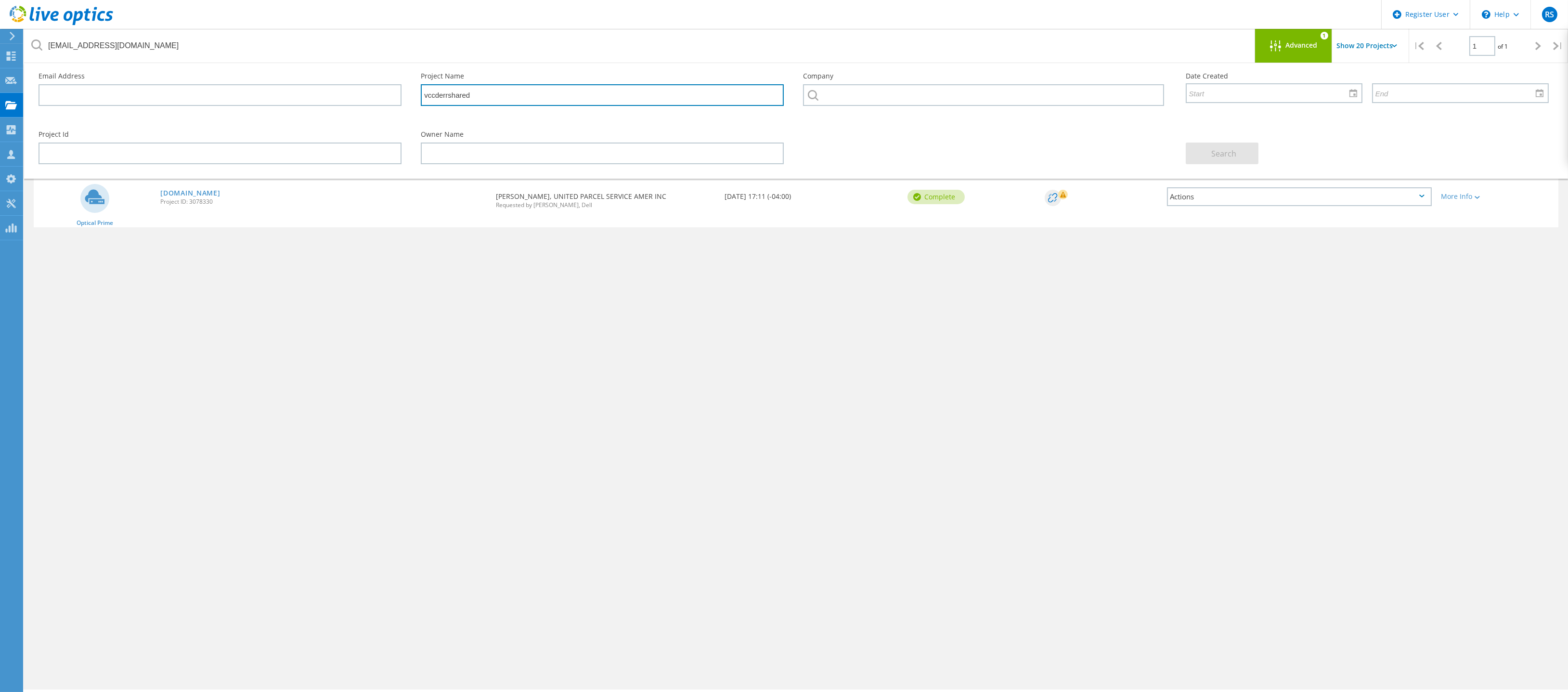
drag, startPoint x: 441, startPoint y: 88, endPoint x: 315, endPoint y: 88, distance: 126.0
click at [315, 88] on div "Email Address Project Name vccderrshared Company Date Created" at bounding box center [794, 92] width 1529 height 58
paste input "ww"
click at [1241, 151] on button "Search" at bounding box center [1222, 153] width 72 height 22
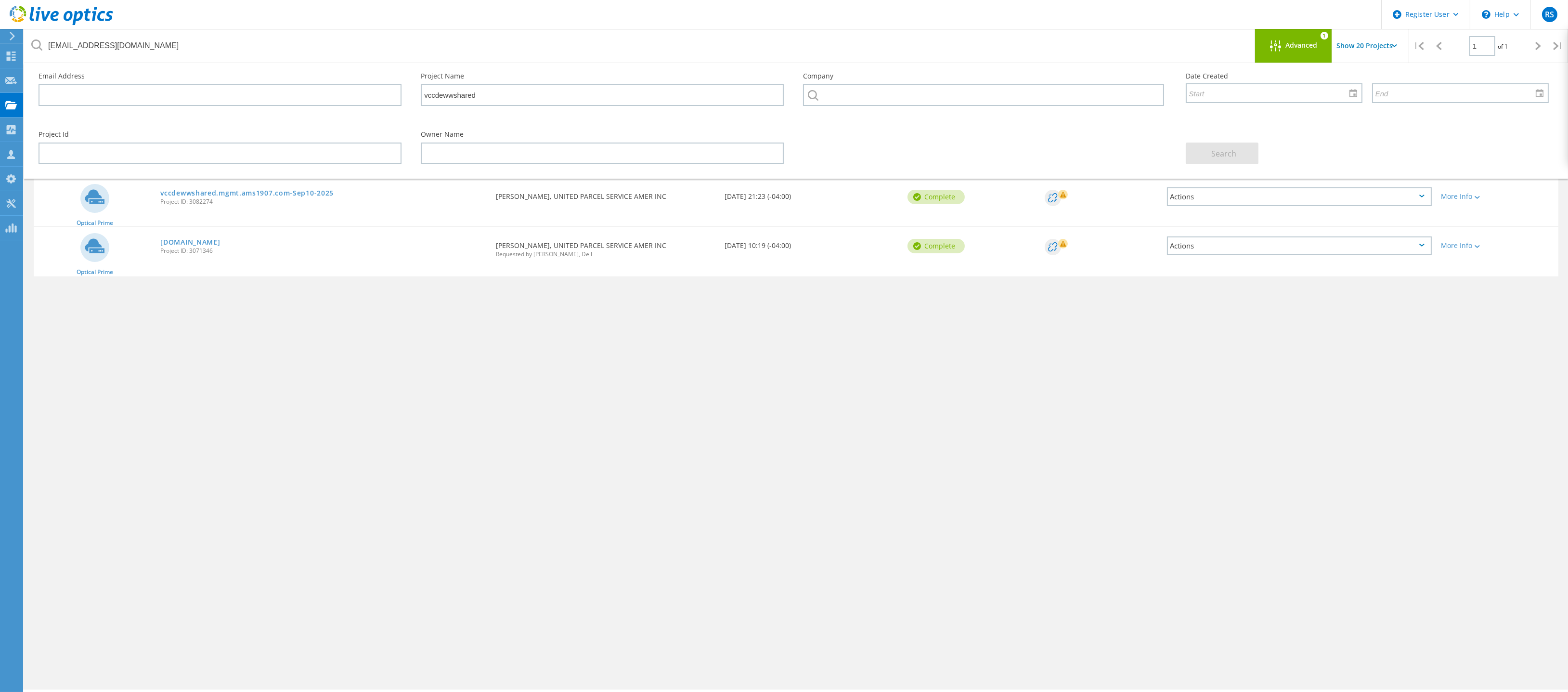
drag, startPoint x: 212, startPoint y: 201, endPoint x: 189, endPoint y: 202, distance: 23.0
click at [189, 202] on span "Project ID: 3082274" at bounding box center [323, 201] width 326 height 6
copy span "3082274"
drag, startPoint x: 504, startPoint y: 97, endPoint x: 363, endPoint y: 96, distance: 141.0
click at [363, 96] on div "Email Address Project Name vccdewwshared Company Date Created" at bounding box center [794, 92] width 1529 height 58
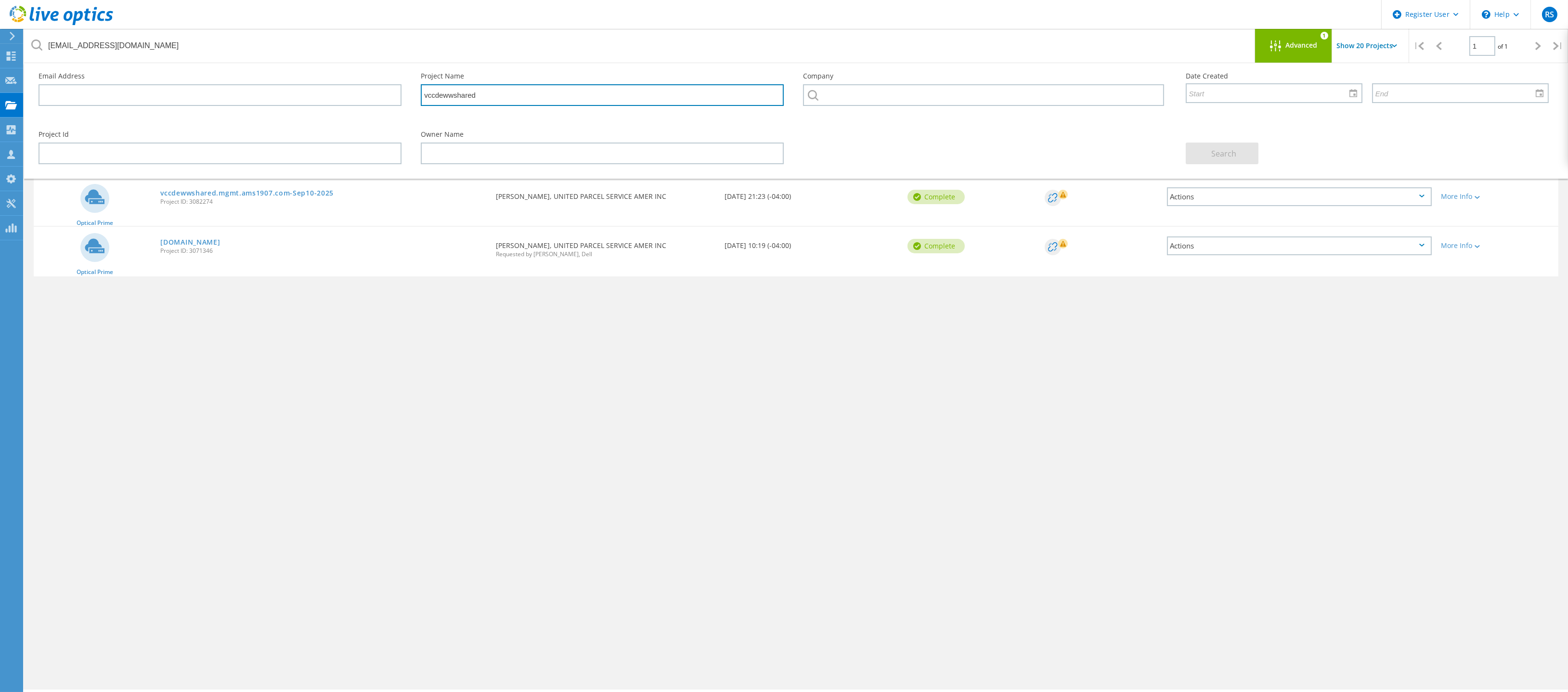
paste input "perr"
click at [1199, 149] on button "Search" at bounding box center [1222, 153] width 72 height 22
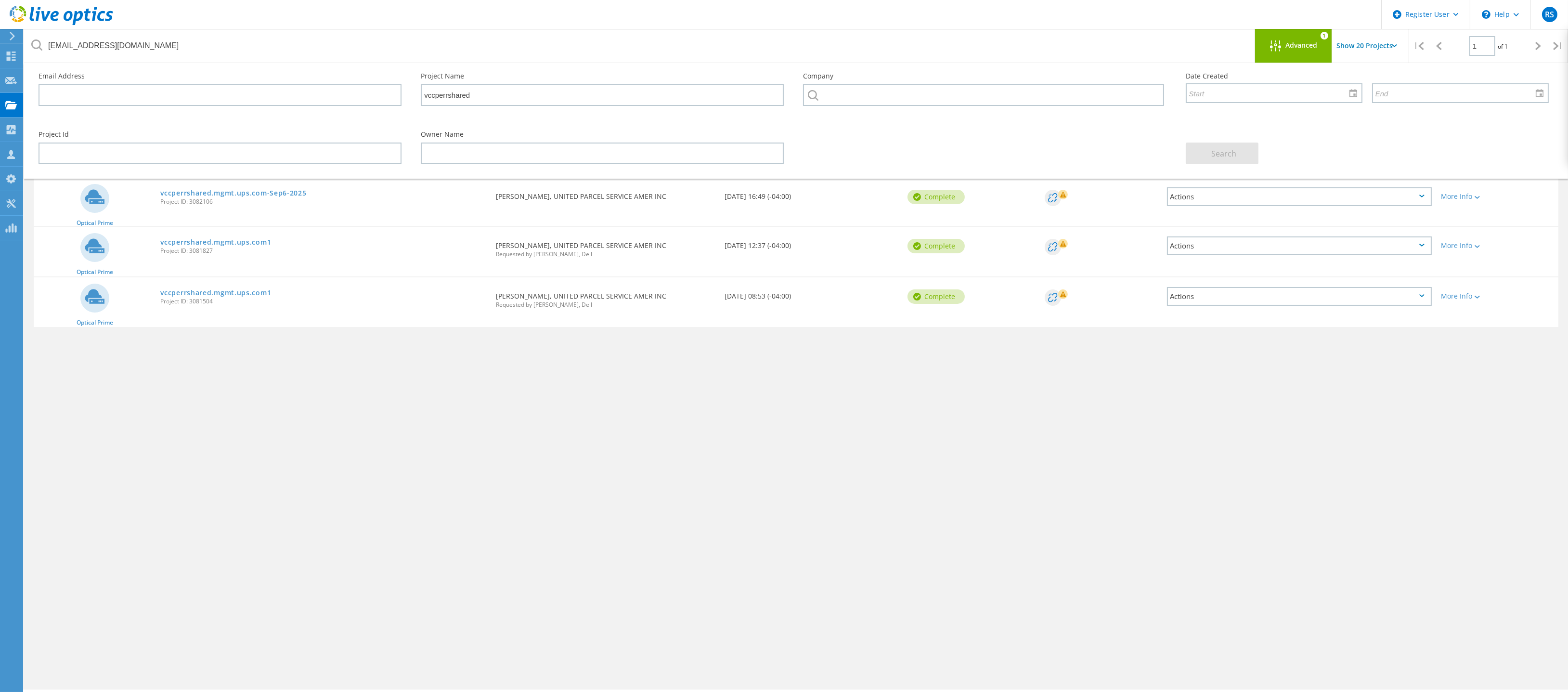
drag, startPoint x: 216, startPoint y: 204, endPoint x: 189, endPoint y: 207, distance: 27.2
click at [189, 207] on div "vccperrshared.mgmt.ups.com-Sep6-2025 Project ID: 3082106" at bounding box center [323, 195] width 335 height 36
copy span "3082106"
drag, startPoint x: 479, startPoint y: 99, endPoint x: 397, endPoint y: 102, distance: 82.1
click at [397, 102] on div "Email Address Project Name vccperrshared Company Date Created" at bounding box center [794, 92] width 1529 height 58
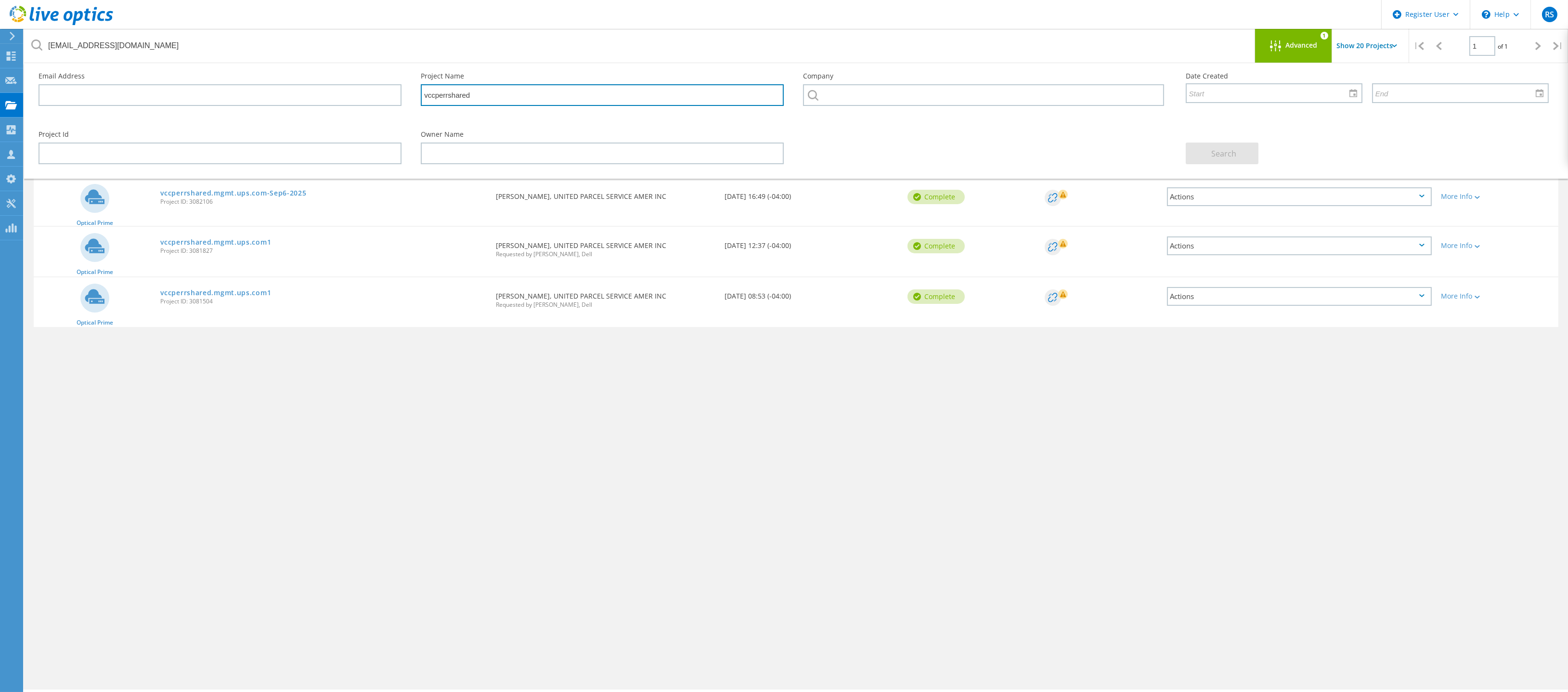
paste input "ww"
click at [1219, 154] on span "Search" at bounding box center [1224, 154] width 25 height 11
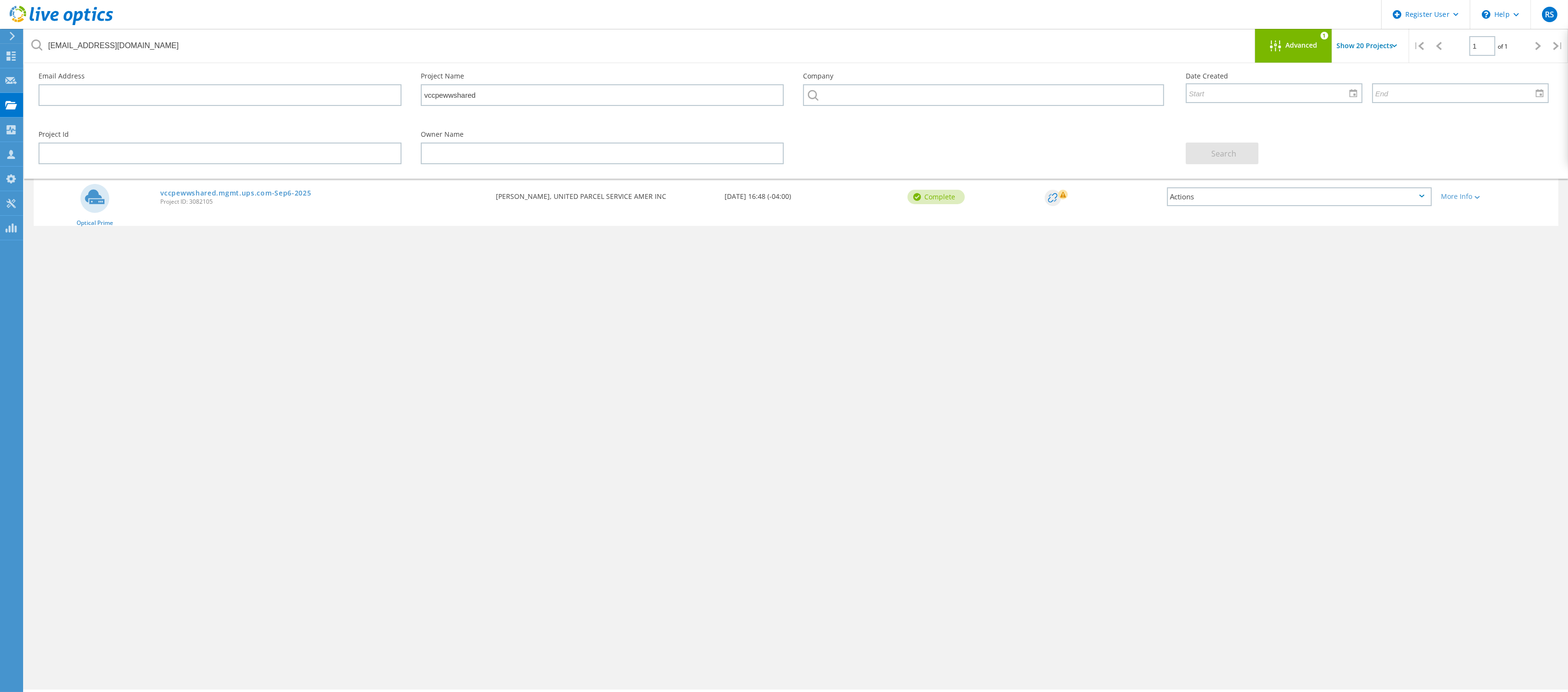
drag, startPoint x: 215, startPoint y: 204, endPoint x: 188, endPoint y: 206, distance: 27.1
click at [188, 206] on div "vccpewwshared.mgmt.ups.com-Sep6-2025 Project ID: 3082105" at bounding box center [323, 195] width 335 height 36
copy span "3082105"
drag, startPoint x: 492, startPoint y: 88, endPoint x: 379, endPoint y: 111, distance: 115.3
click at [379, 111] on div "Email Address Project Name vccpewwshared Company Date Created" at bounding box center [794, 92] width 1529 height 58
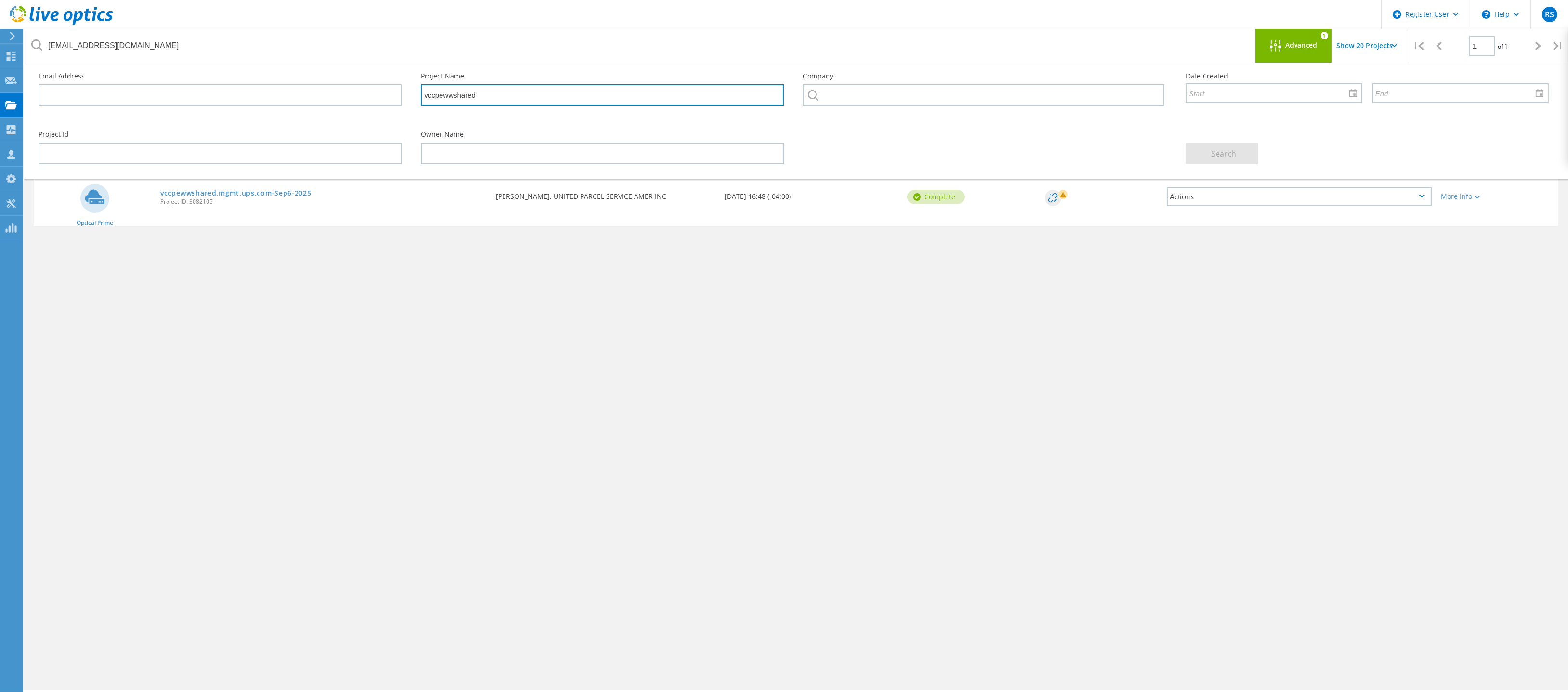
paste input "rrcdedmz"
click at [1233, 151] on span "Search" at bounding box center [1224, 154] width 25 height 11
drag, startPoint x: 225, startPoint y: 206, endPoint x: 190, endPoint y: 205, distance: 35.0
click at [190, 205] on div "vcrrcdedmz.ams1907.com-Sep10-2025 Project ID: 3082278" at bounding box center [323, 195] width 335 height 36
copy span "3082278"
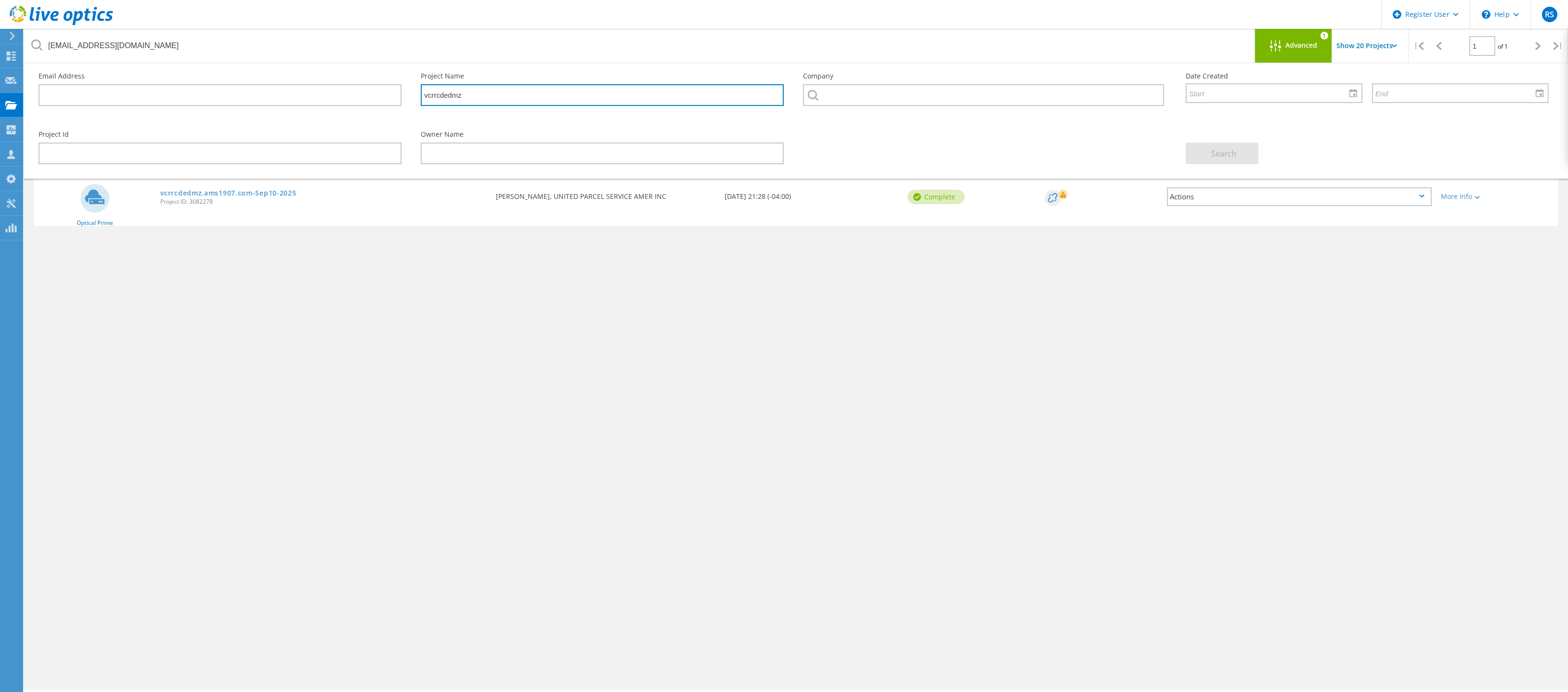
drag, startPoint x: 476, startPoint y: 97, endPoint x: 420, endPoint y: 102, distance: 56.2
click at [421, 102] on input "vcrrcdedmz" at bounding box center [602, 94] width 363 height 22
paste input "p"
click at [1221, 147] on button "Search" at bounding box center [1222, 153] width 72 height 22
drag, startPoint x: 219, startPoint y: 203, endPoint x: 190, endPoint y: 205, distance: 29.1
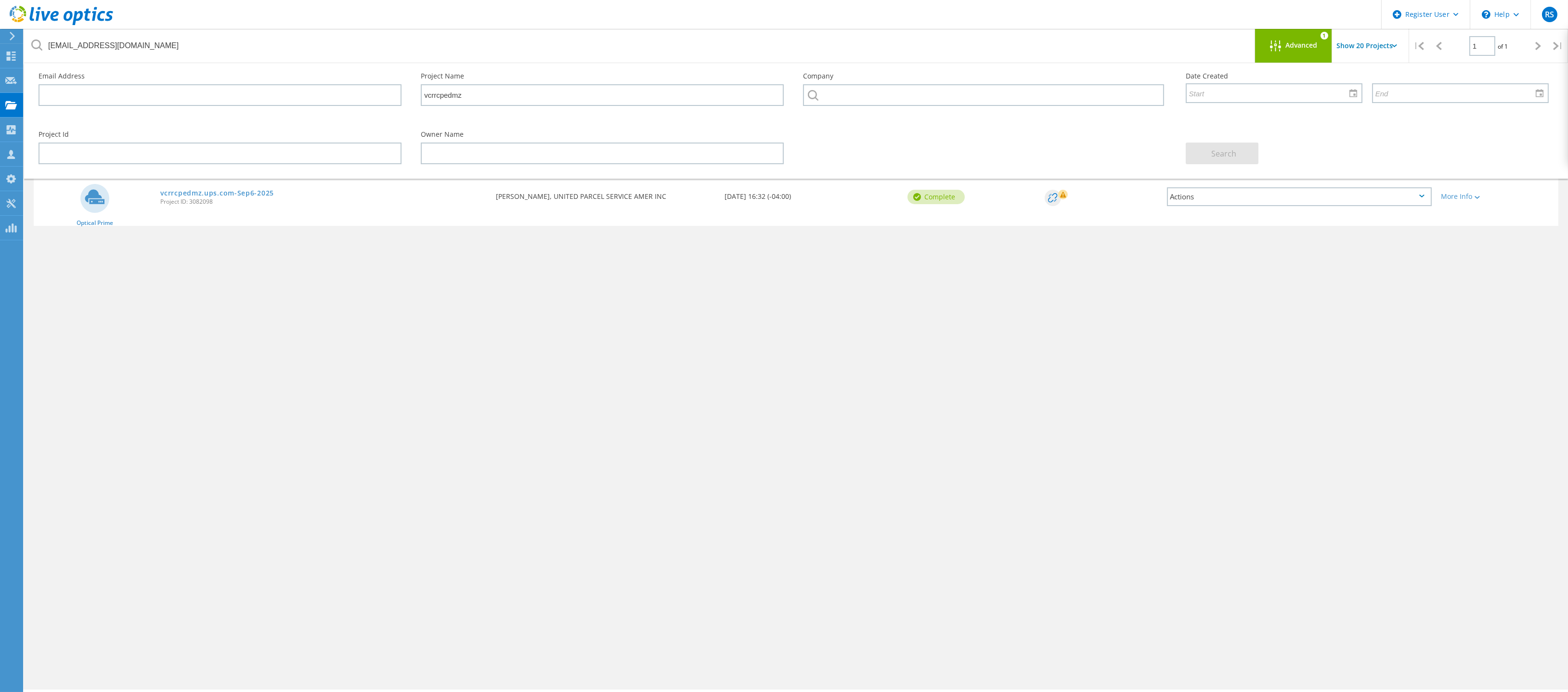
click at [190, 205] on div "vcrrcpedmz.ups.com-Sep6-2025 Project ID: 3082098" at bounding box center [323, 195] width 335 height 36
copy span "3082098"
drag, startPoint x: 488, startPoint y: 99, endPoint x: 401, endPoint y: 102, distance: 87.1
click at [401, 102] on div "Email Address Project Name vcrrcpedmz Company Date Created" at bounding box center [794, 92] width 1529 height 58
paste input "ww"
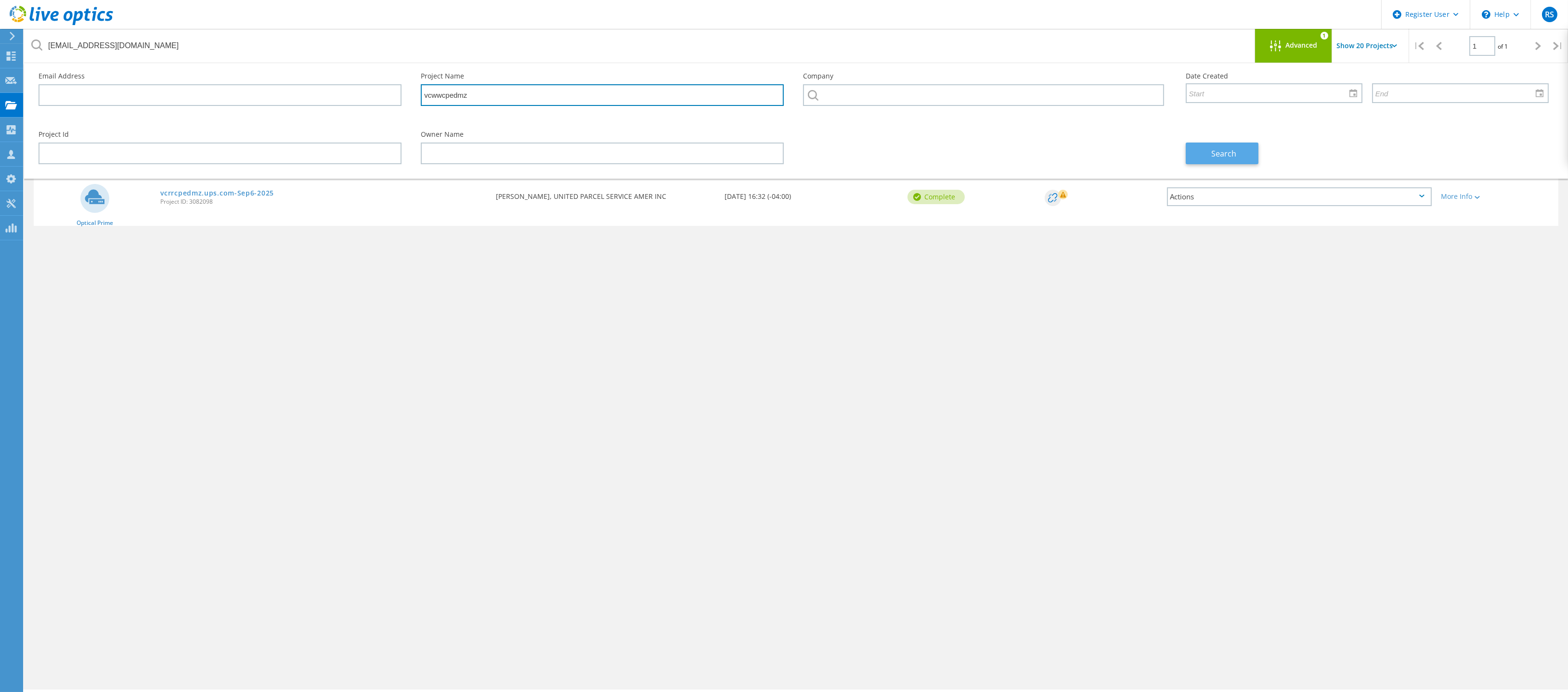
type input "vcwwcpedmz"
click at [1210, 155] on button "Search" at bounding box center [1222, 153] width 72 height 22
drag, startPoint x: 221, startPoint y: 204, endPoint x: 191, endPoint y: 204, distance: 30.0
click at [191, 204] on span "Project ID: 3082097" at bounding box center [323, 201] width 326 height 6
copy span "3082097"
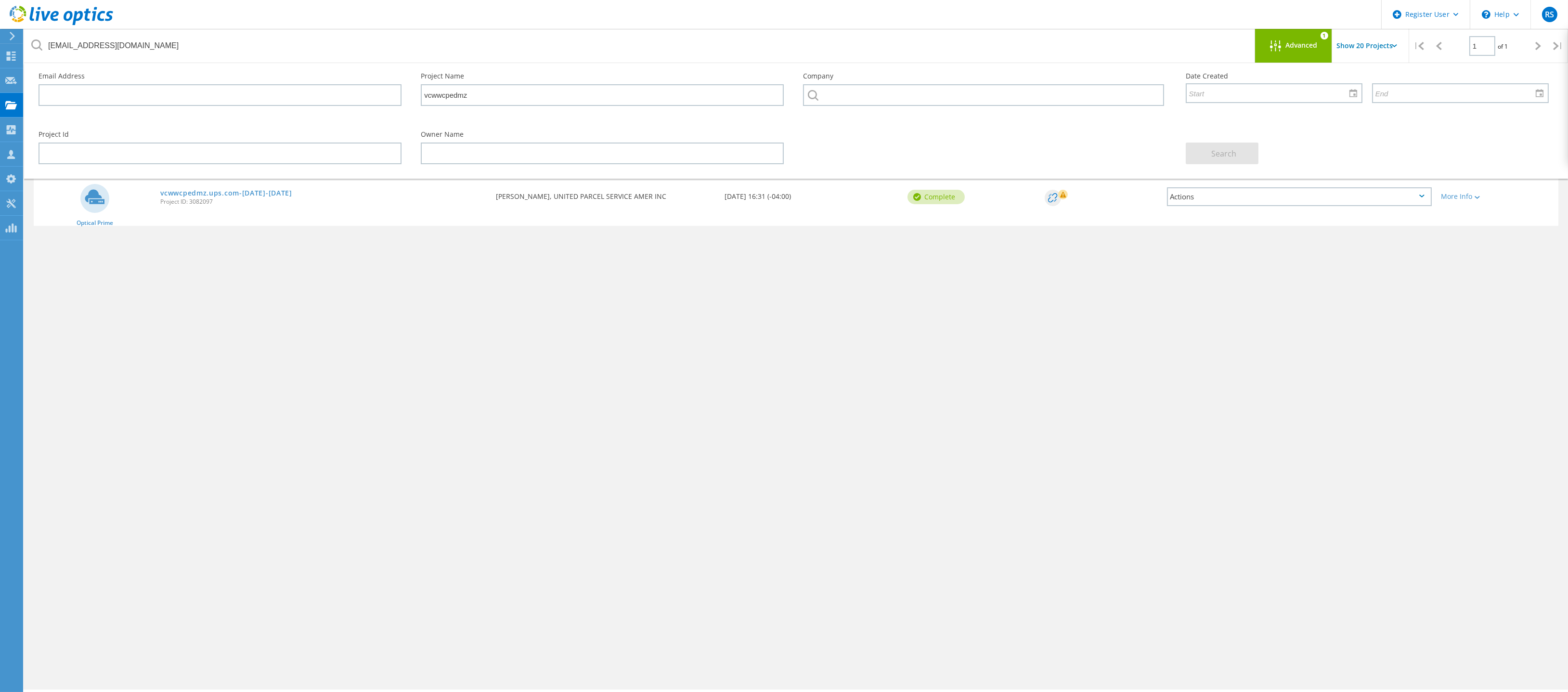
click at [768, 381] on div "Project Name Owner Date Created Status Deal Id Actions Optical Prime vcwwcpedmz…" at bounding box center [795, 280] width 1525 height 251
click at [26, 56] on div "Dashboard" at bounding box center [45, 56] width 45 height 24
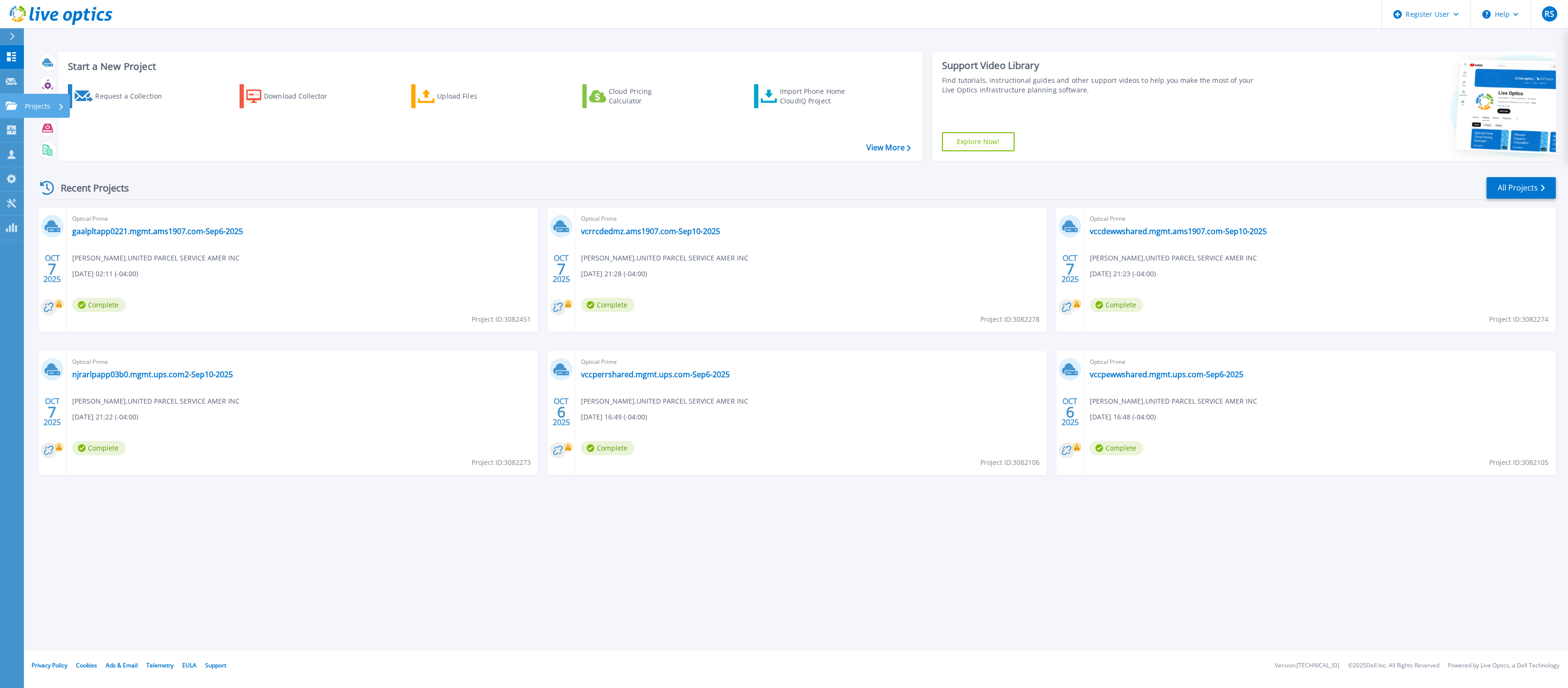
click at [28, 107] on p "Projects" at bounding box center [37, 106] width 25 height 25
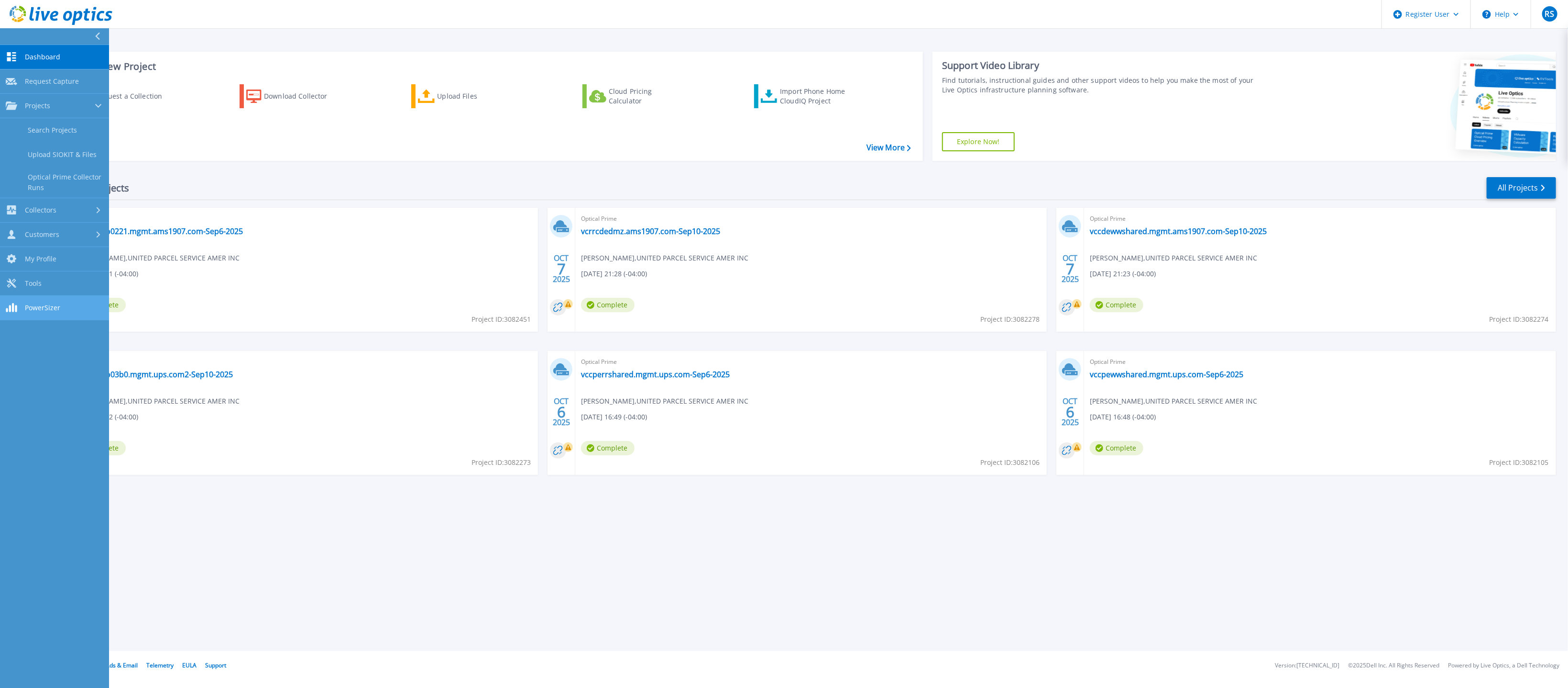
click at [48, 304] on span "PowerSizer" at bounding box center [42, 308] width 35 height 9
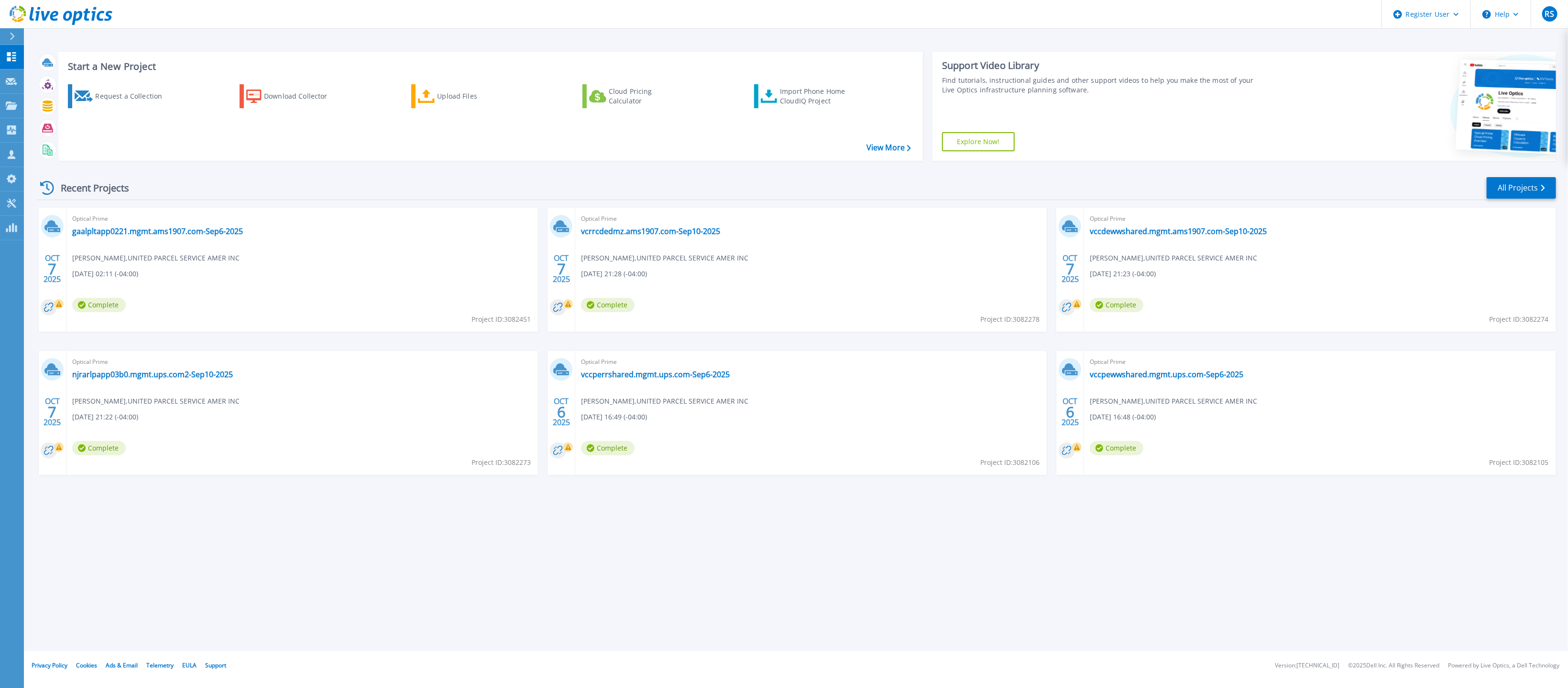
click at [424, 575] on div "Start a New Project Request a Collection Download Collector Upload Files Cloud …" at bounding box center [795, 326] width 1544 height 651
click at [1524, 189] on link "All Projects" at bounding box center [1521, 188] width 69 height 22
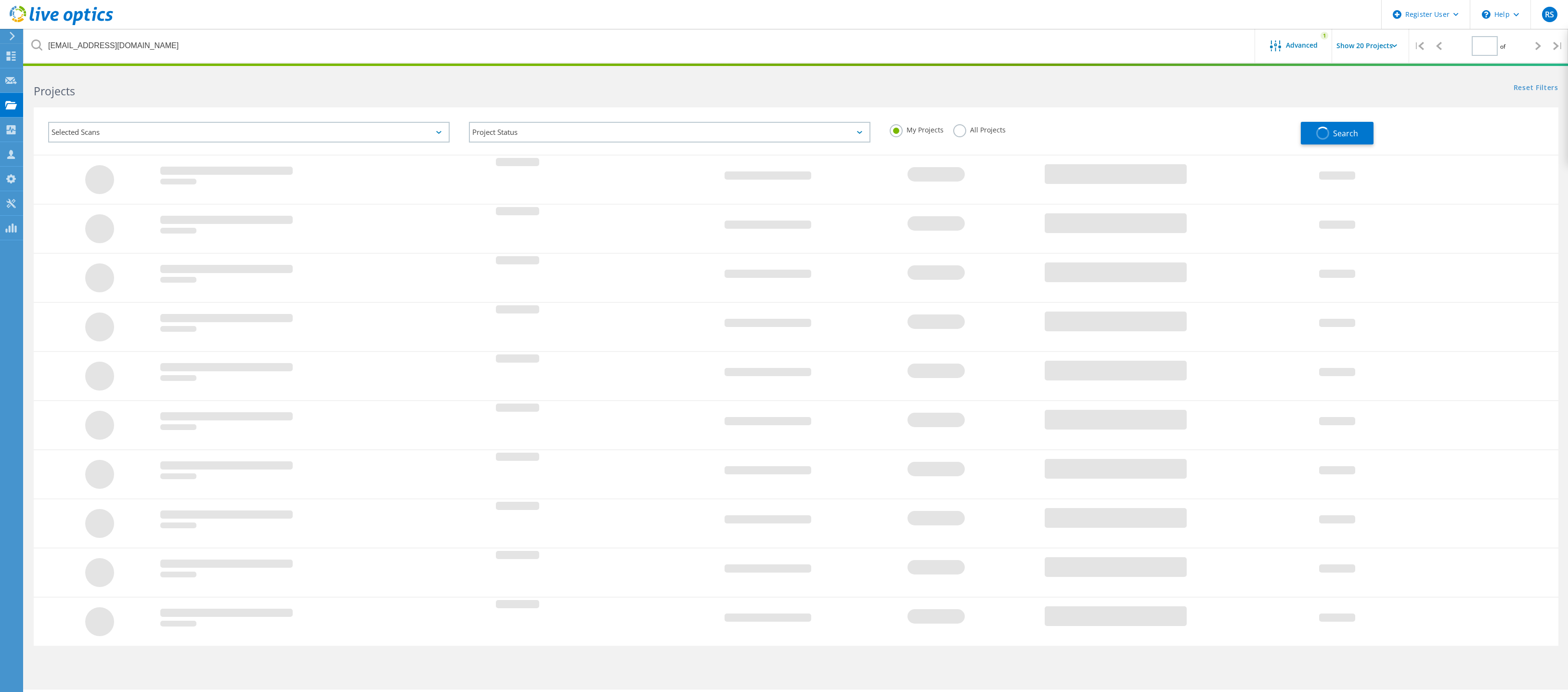
type input "1"
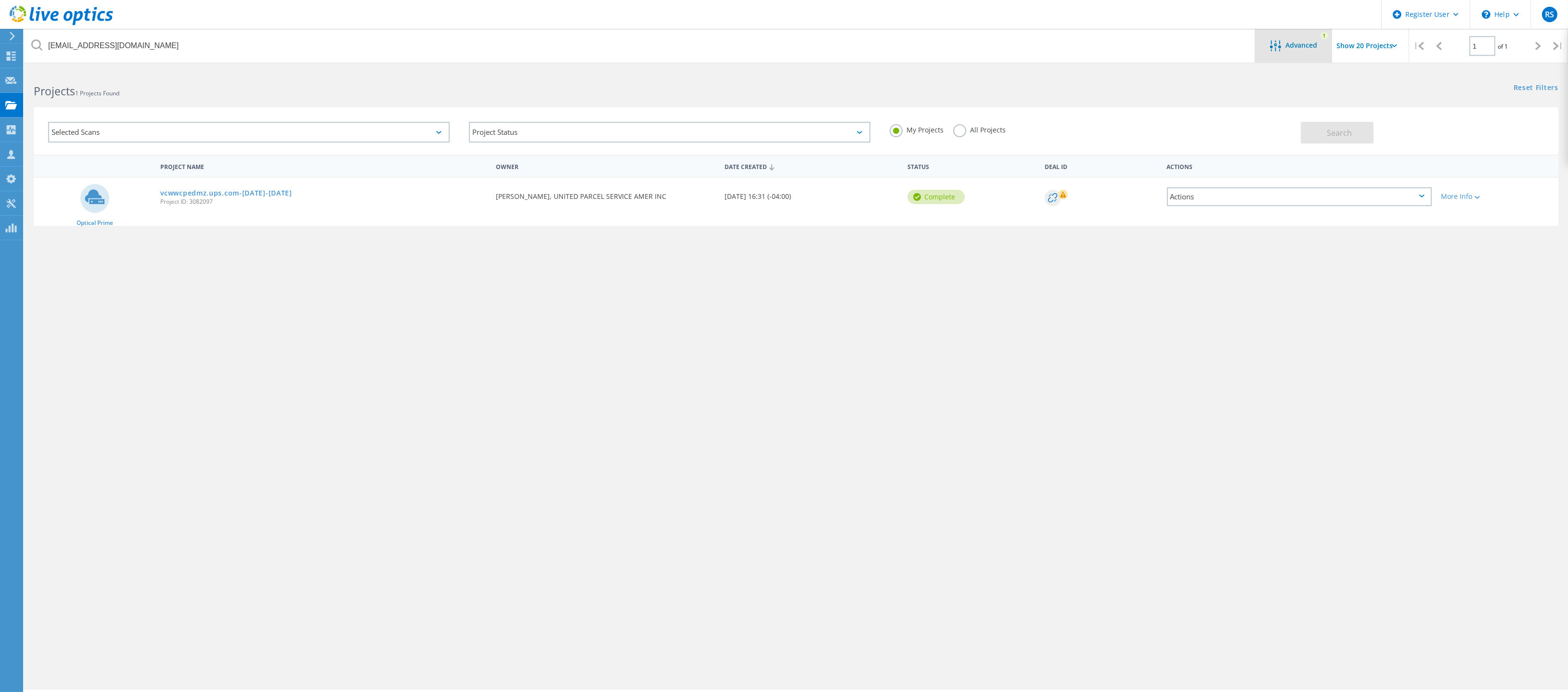
click at [1296, 49] on span "Advanced" at bounding box center [1301, 45] width 32 height 7
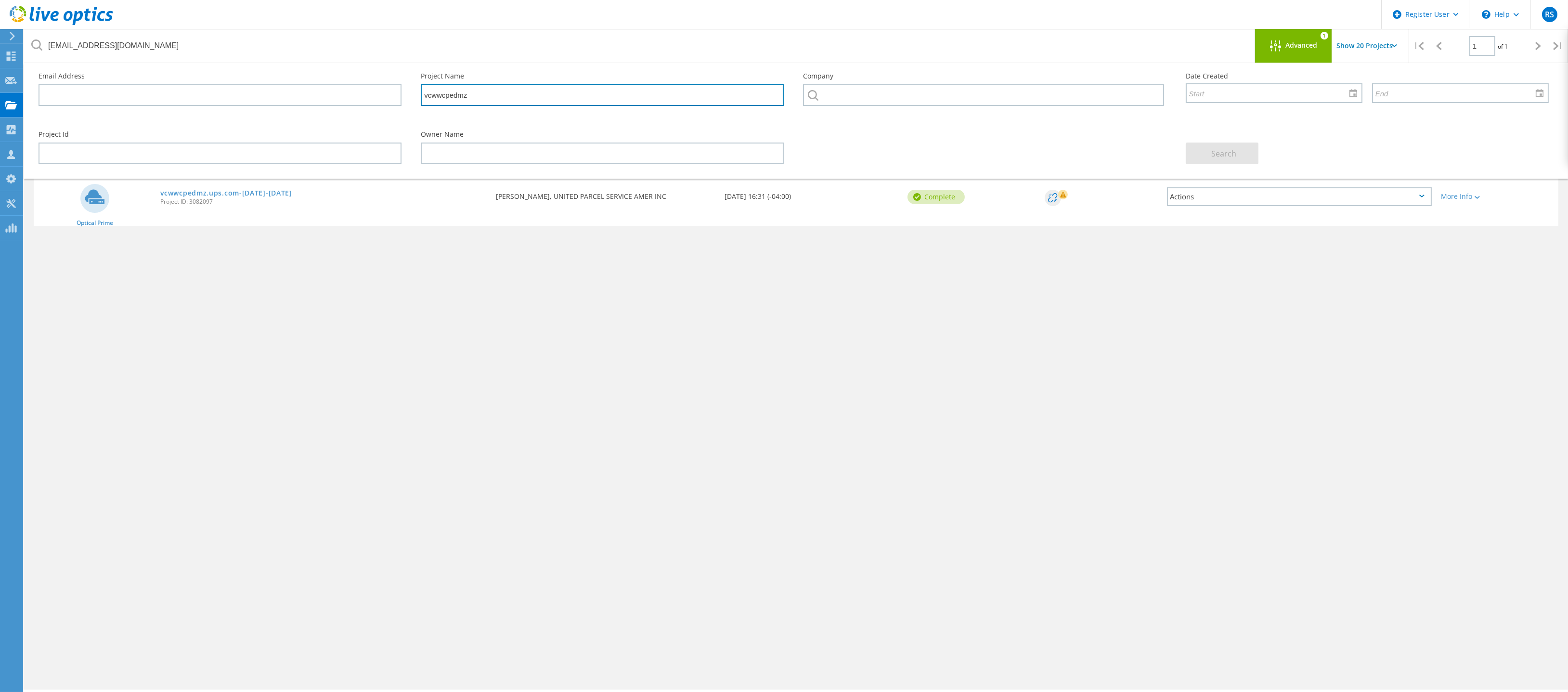
drag, startPoint x: 406, startPoint y: 94, endPoint x: 374, endPoint y: 94, distance: 32.0
click at [374, 94] on div "Email Address Project Name vcwwcpedmz Company Date Created" at bounding box center [794, 92] width 1529 height 58
paste input "gaalpltapp0221"
type input "gaalpltapp0221"
click at [1226, 154] on span "Search" at bounding box center [1224, 154] width 25 height 11
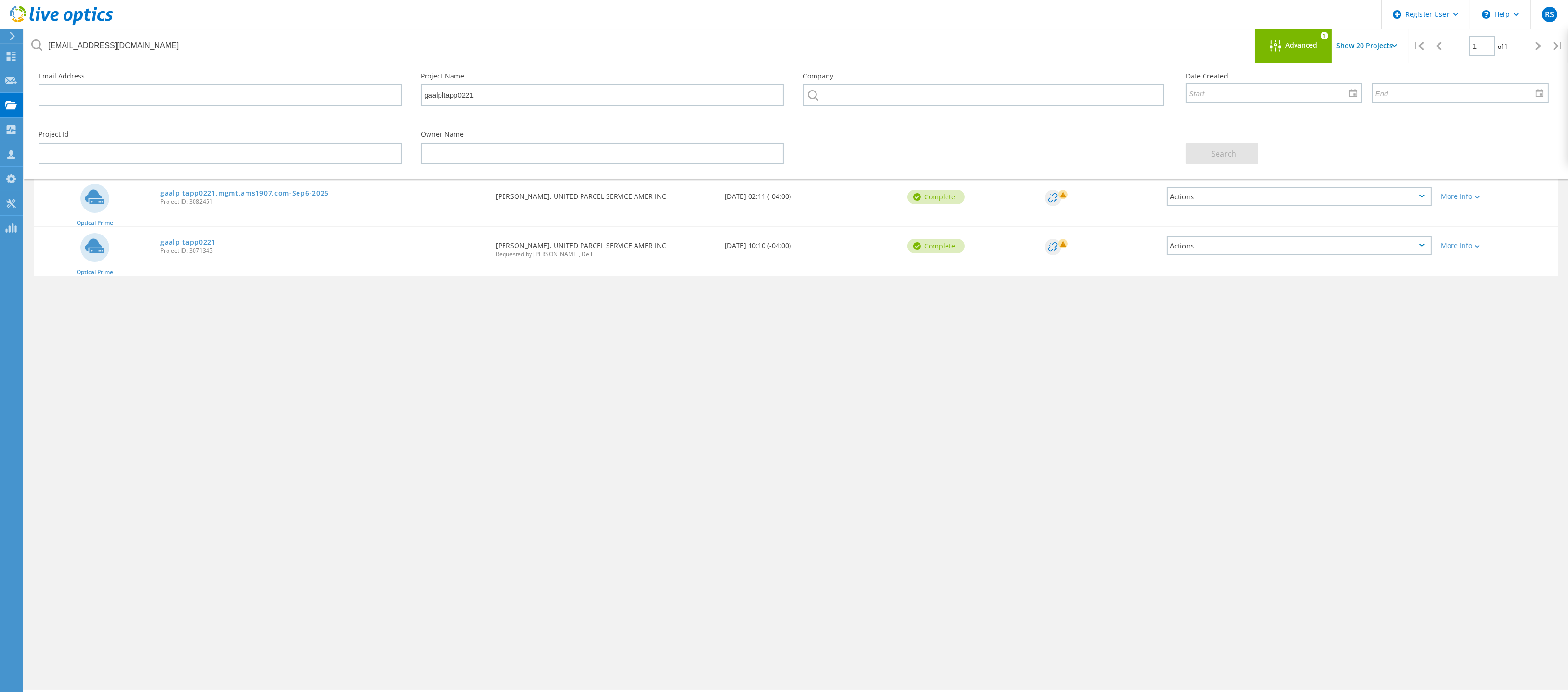
click at [312, 306] on div "Project Name Owner Date Created Status Deal Id Actions Optical Prime gaalpltapp…" at bounding box center [795, 280] width 1525 height 251
drag, startPoint x: 211, startPoint y: 199, endPoint x: 189, endPoint y: 200, distance: 22.0
click at [189, 200] on span "Project ID: 3082451" at bounding box center [323, 201] width 326 height 6
copy span "3082451"
